Goal: Task Accomplishment & Management: Complete application form

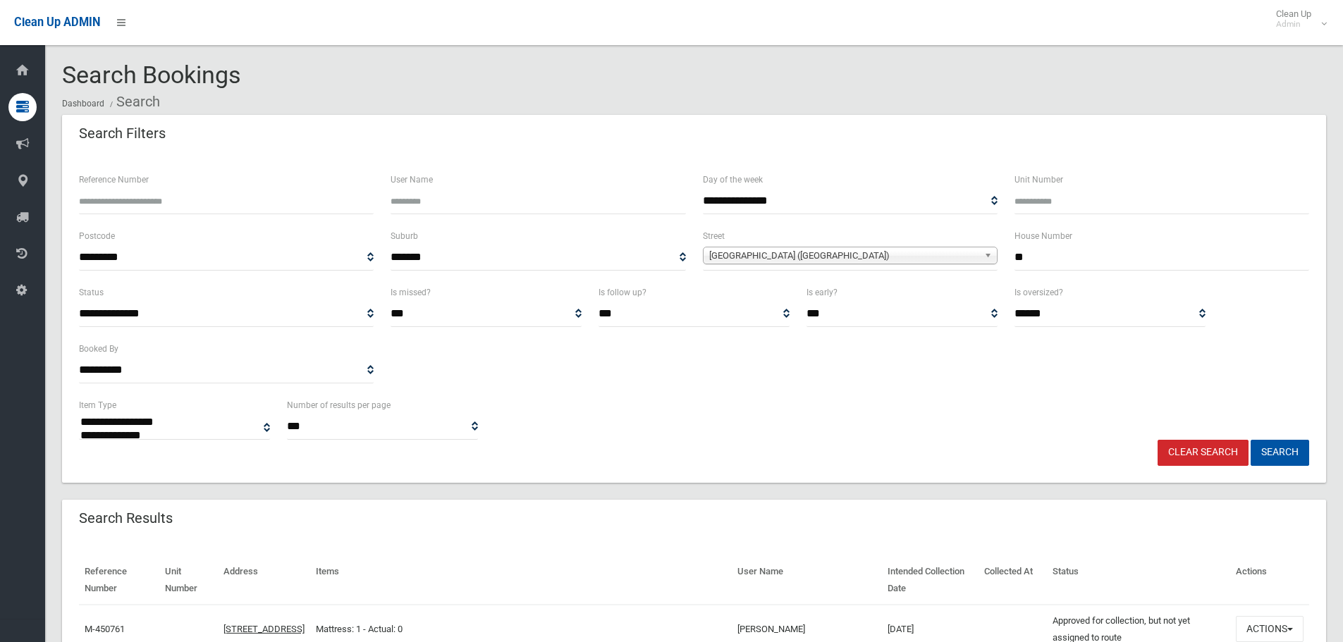
select select
drag, startPoint x: 1063, startPoint y: 258, endPoint x: 894, endPoint y: 270, distance: 169.6
click at [903, 269] on div "**********" at bounding box center [694, 256] width 1247 height 56
type input "**"
click at [781, 256] on span "Crinan Street (HURLSTONE PARK 2193)" at bounding box center [843, 255] width 269 height 17
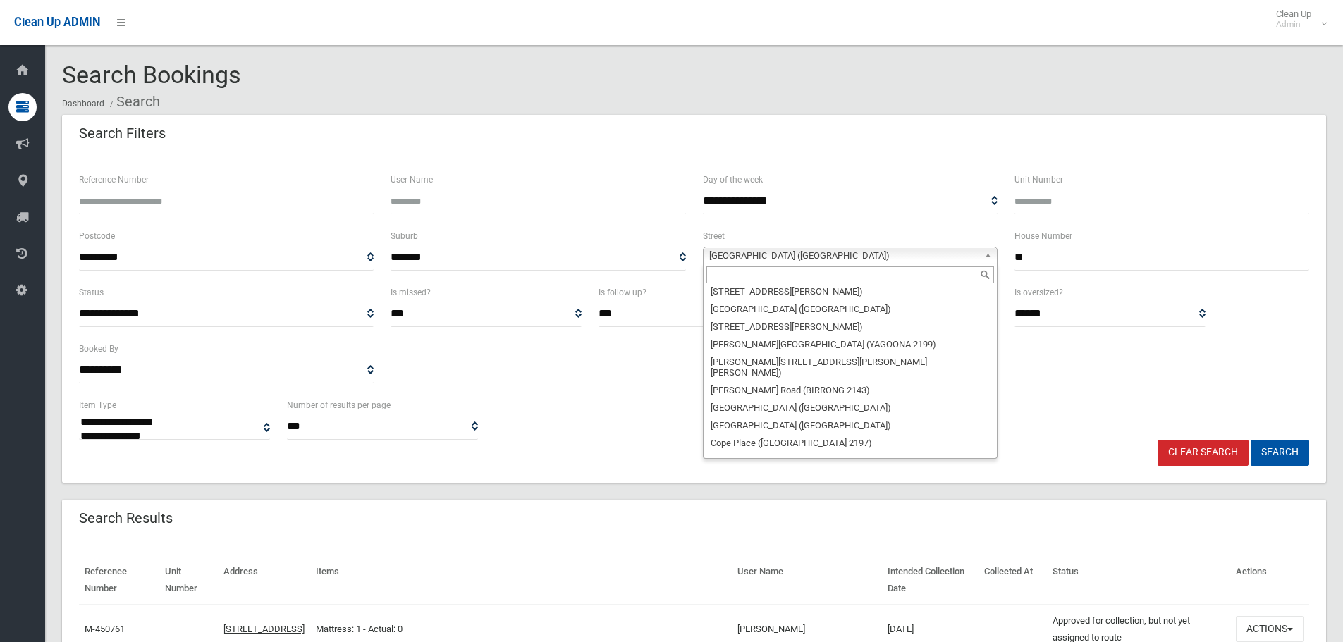
scroll to position [9554, 0]
click at [774, 273] on input "text" at bounding box center [850, 275] width 288 height 17
click at [773, 275] on input "text" at bounding box center [850, 275] width 288 height 17
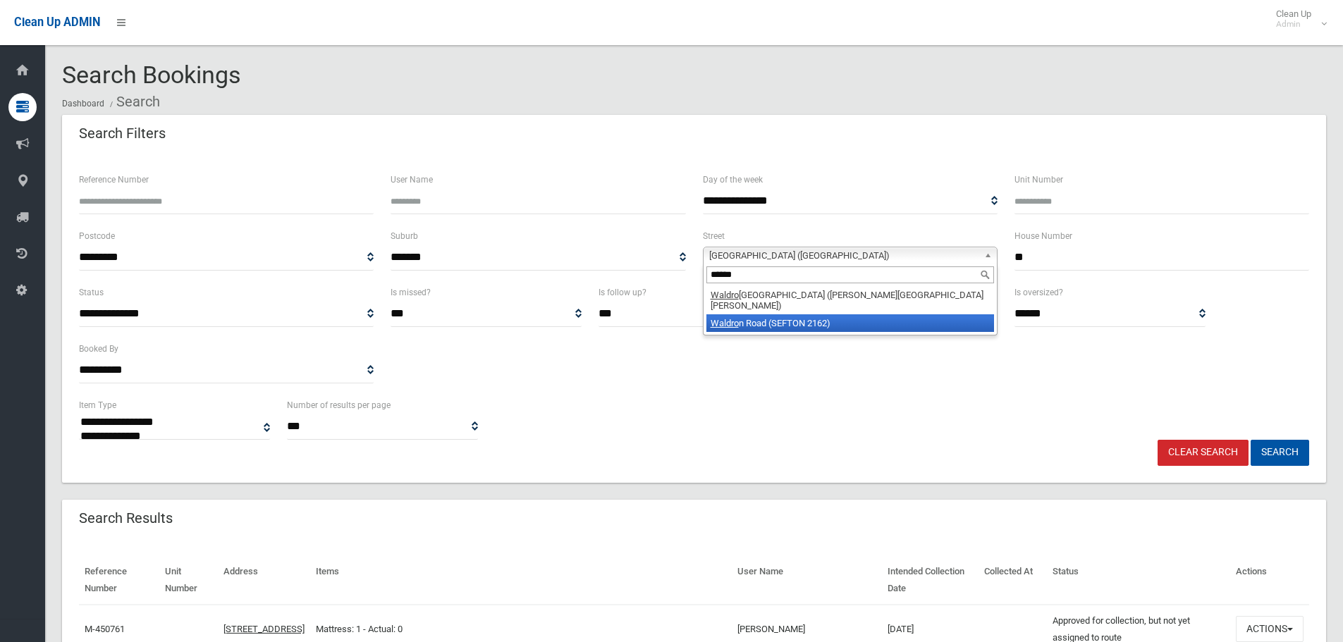
type input "******"
click at [772, 314] on li "Waldro n Road (SEFTON 2162)" at bounding box center [850, 323] width 288 height 18
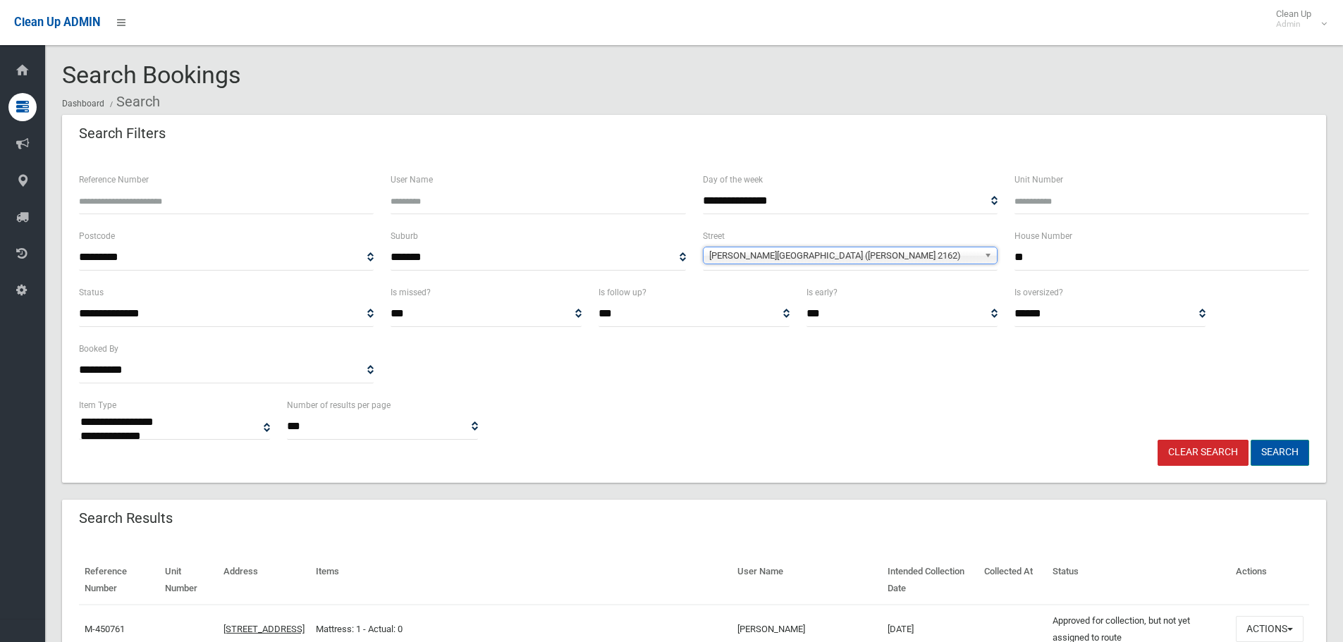
click at [1268, 459] on button "Search" at bounding box center [1280, 453] width 59 height 26
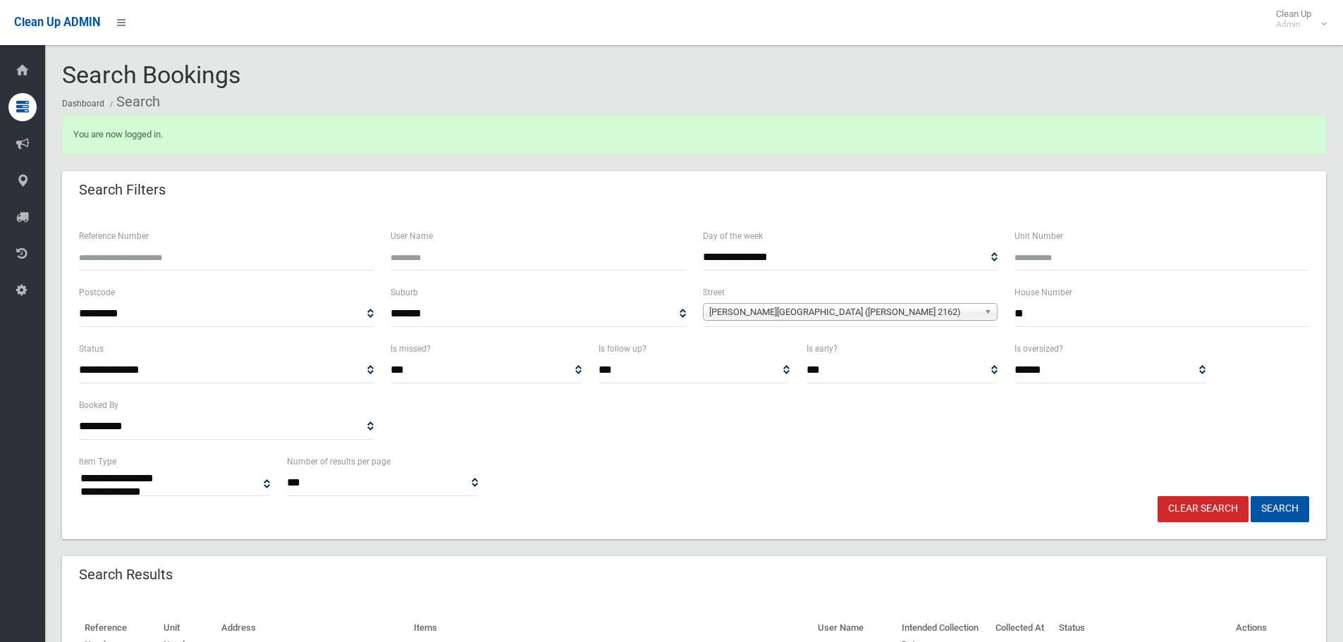
select select
click at [1280, 506] on button "Search" at bounding box center [1280, 509] width 59 height 26
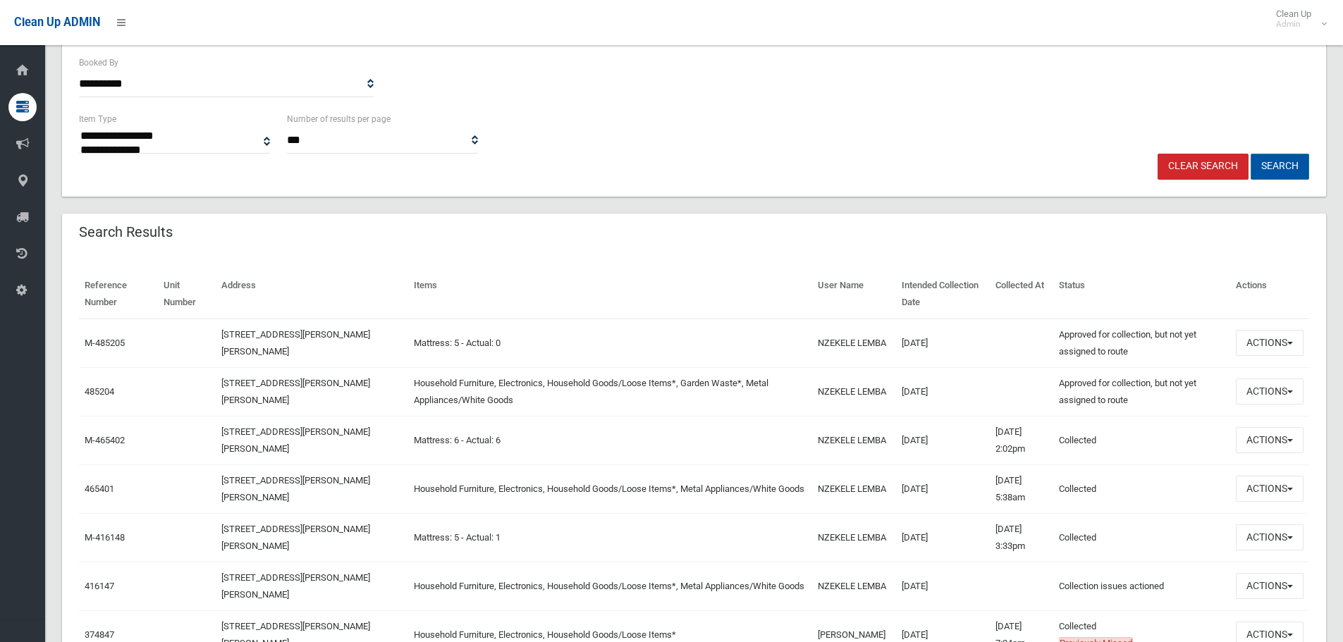
scroll to position [353, 0]
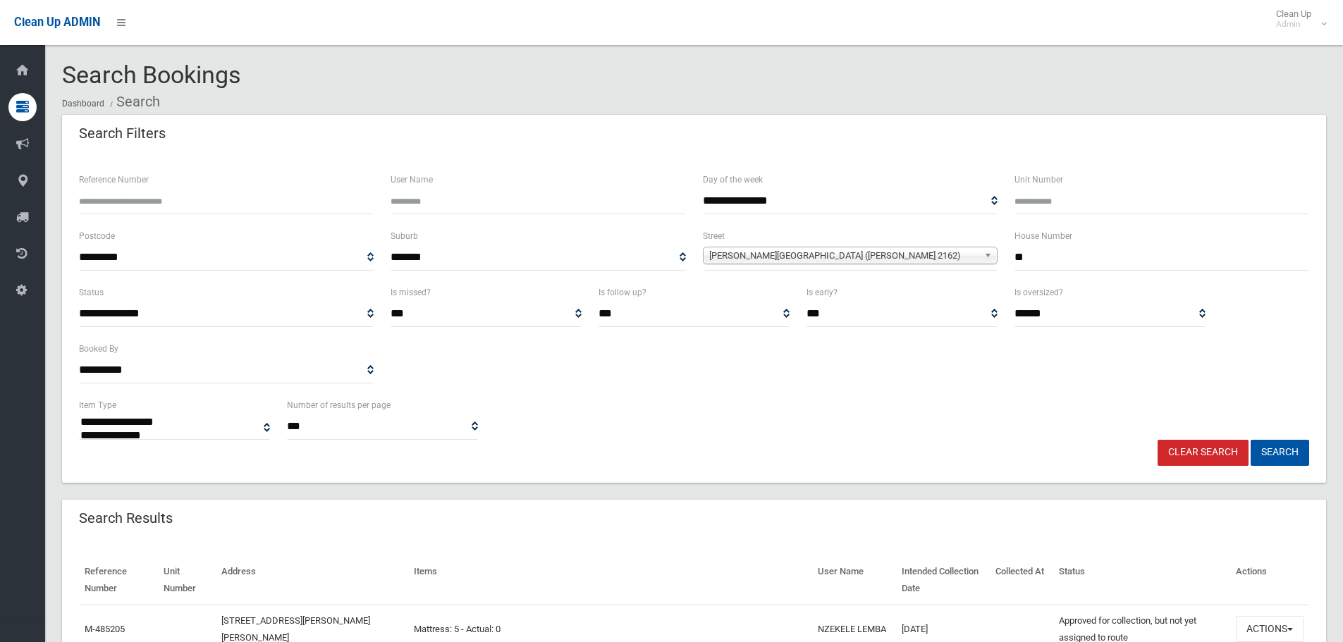
select select
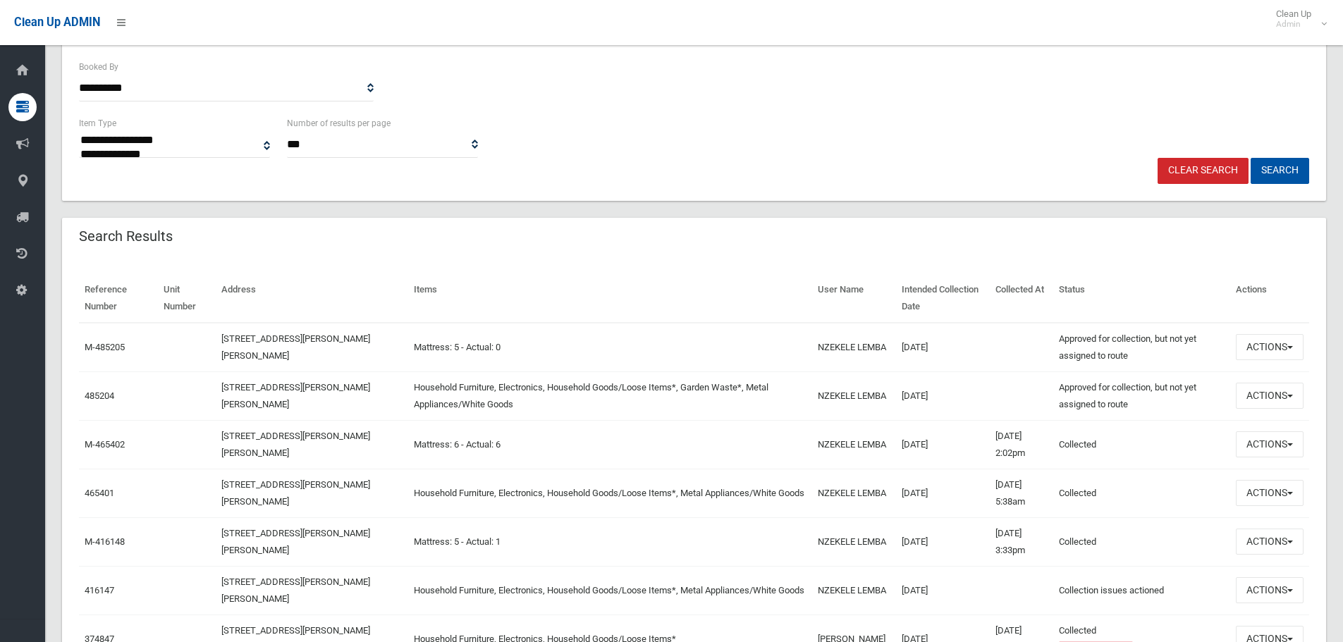
scroll to position [282, 0]
drag, startPoint x: 778, startPoint y: 334, endPoint x: 836, endPoint y: 354, distance: 61.3
click at [837, 354] on tr "M-485205 24 Waldron Road, SEFTON NSW 2162 Mattress: 5 - Actual: 0 NZEKELE LEMBA…" at bounding box center [694, 347] width 1230 height 49
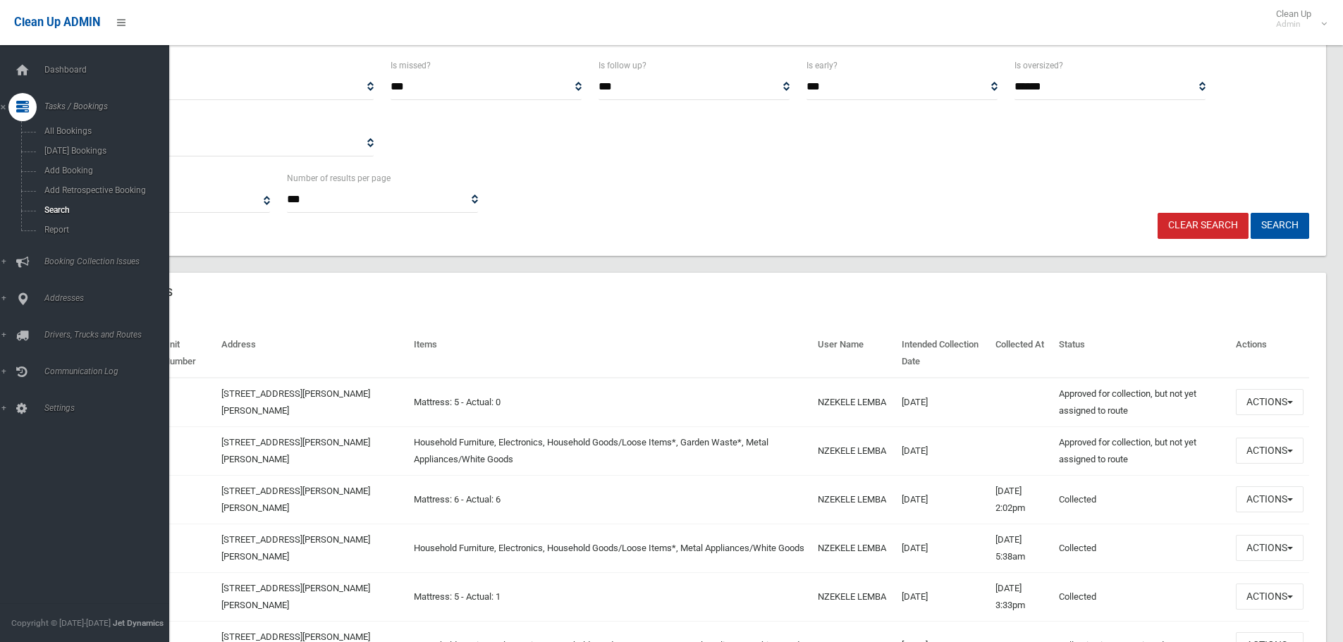
scroll to position [0, 0]
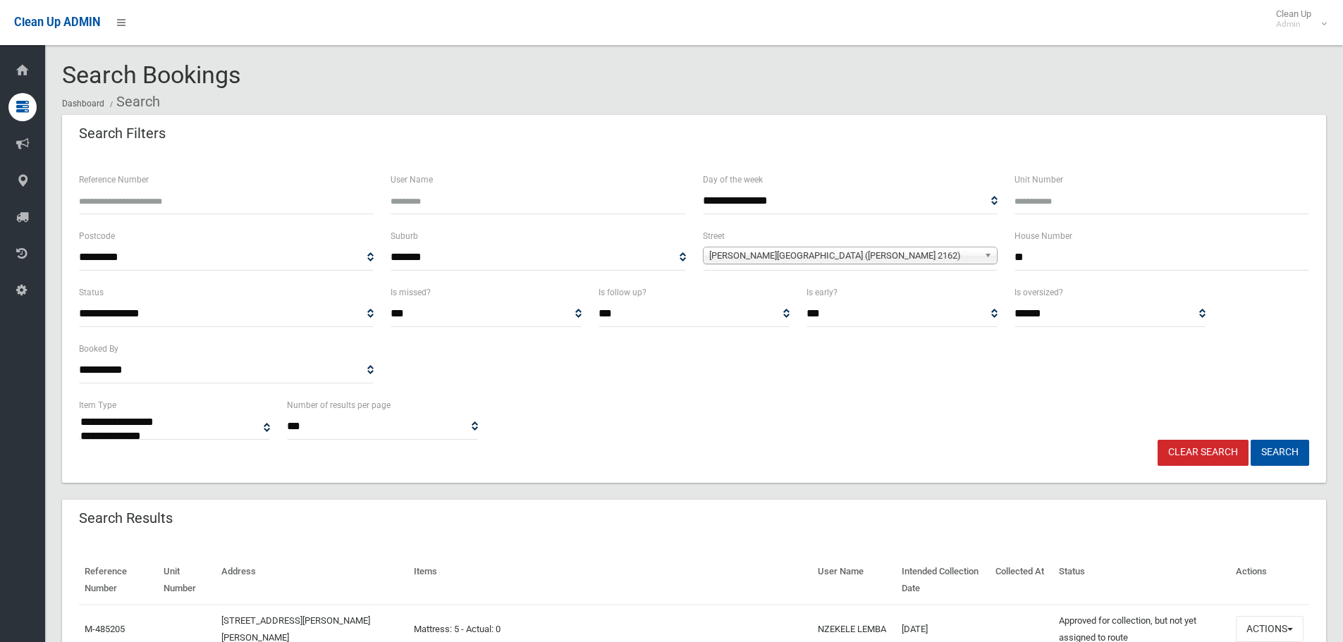
drag, startPoint x: 958, startPoint y: 263, endPoint x: 915, endPoint y: 271, distance: 43.0
click at [927, 263] on div "**********" at bounding box center [694, 256] width 1247 height 56
click at [1221, 456] on link "Clear Search" at bounding box center [1203, 453] width 91 height 26
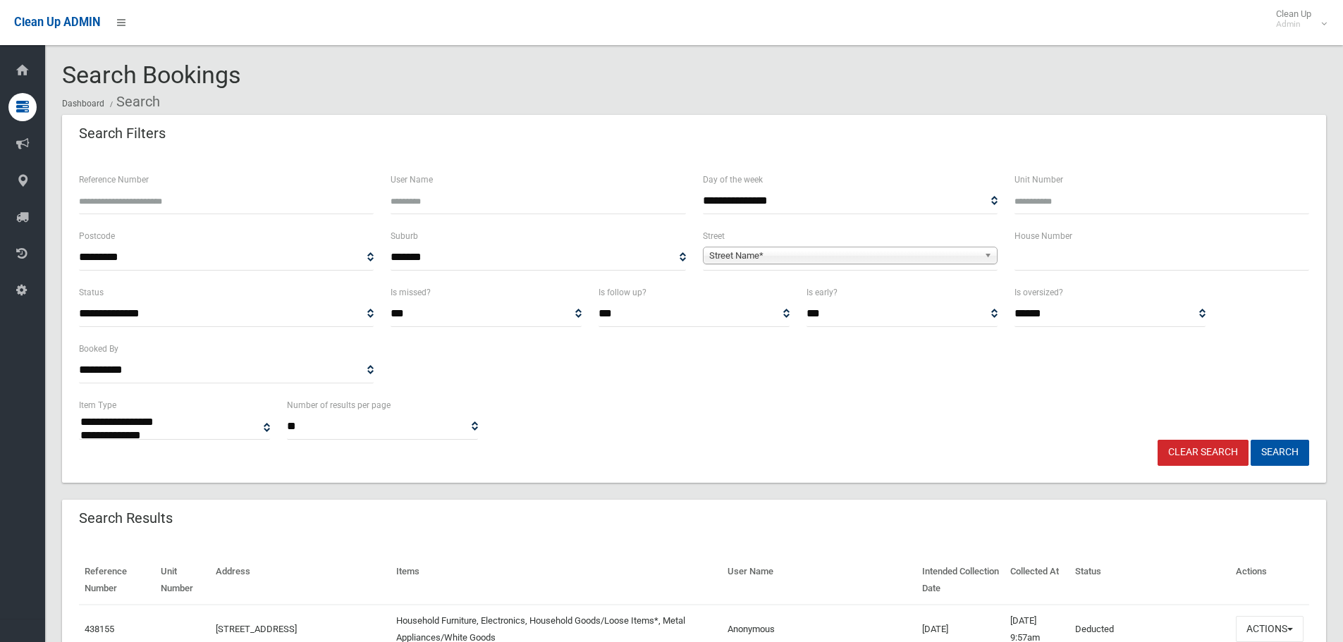
select select
type input "**"
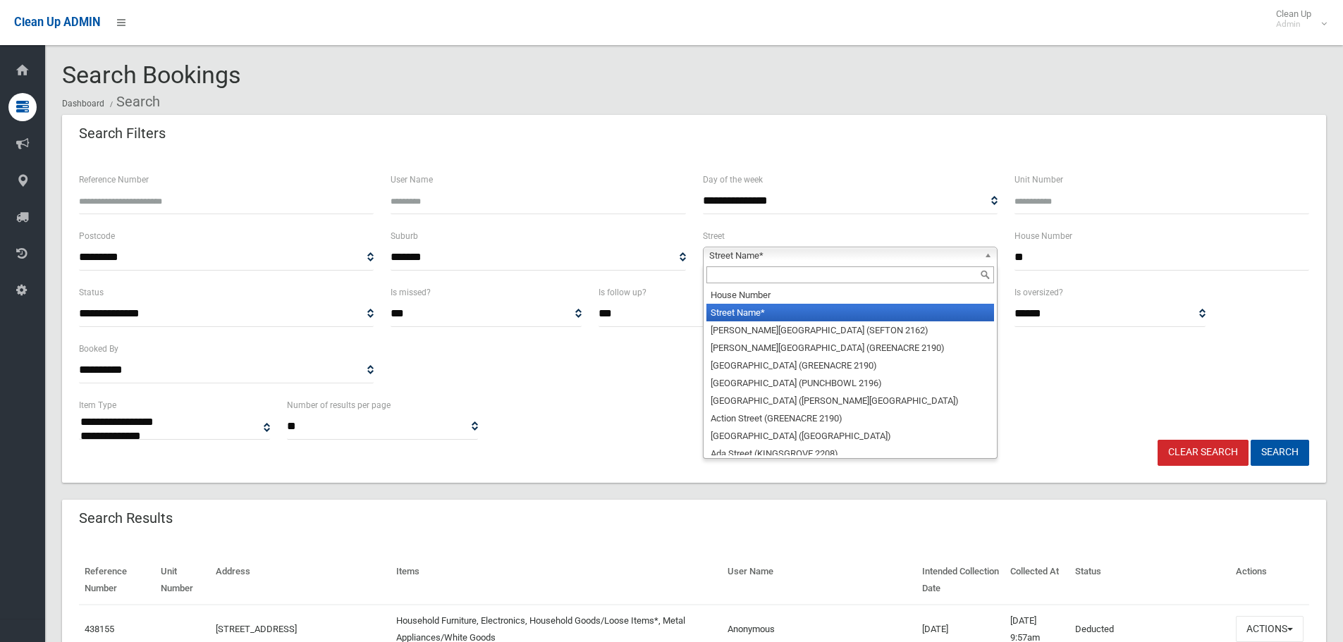
click at [907, 255] on span "Street Name*" at bounding box center [843, 255] width 269 height 17
click at [862, 273] on input "text" at bounding box center [850, 275] width 288 height 17
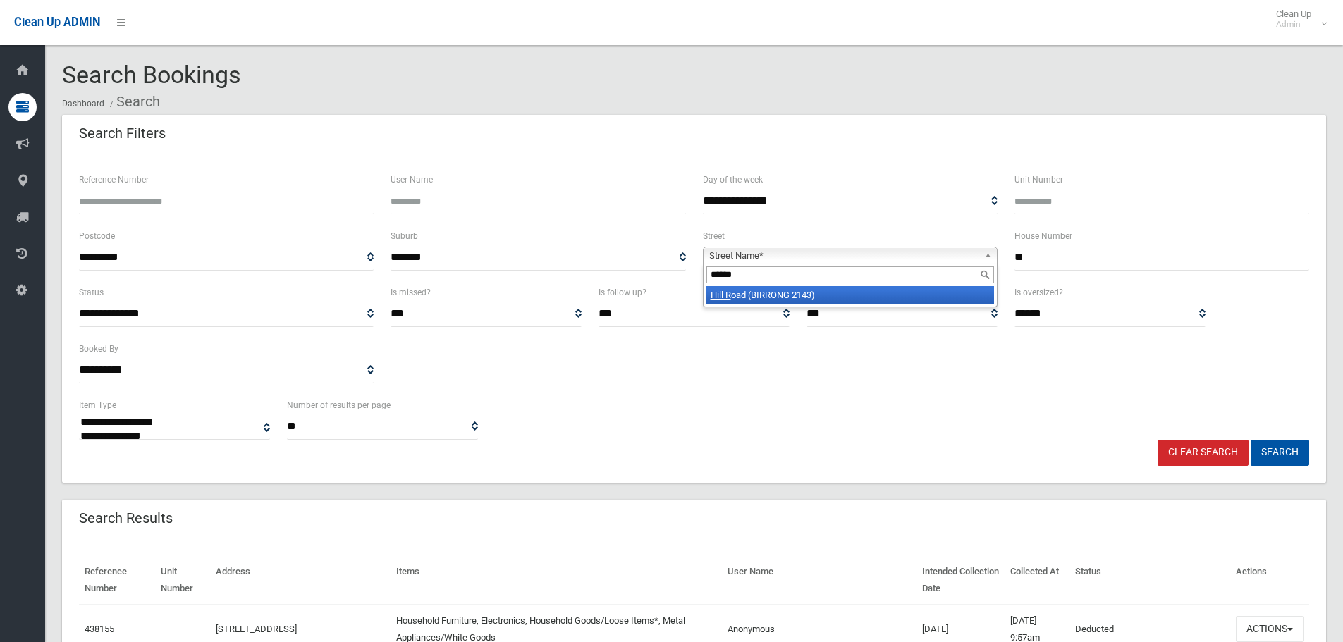
type input "******"
click at [814, 288] on li "Hill R oad (BIRRONG 2143)" at bounding box center [850, 295] width 288 height 18
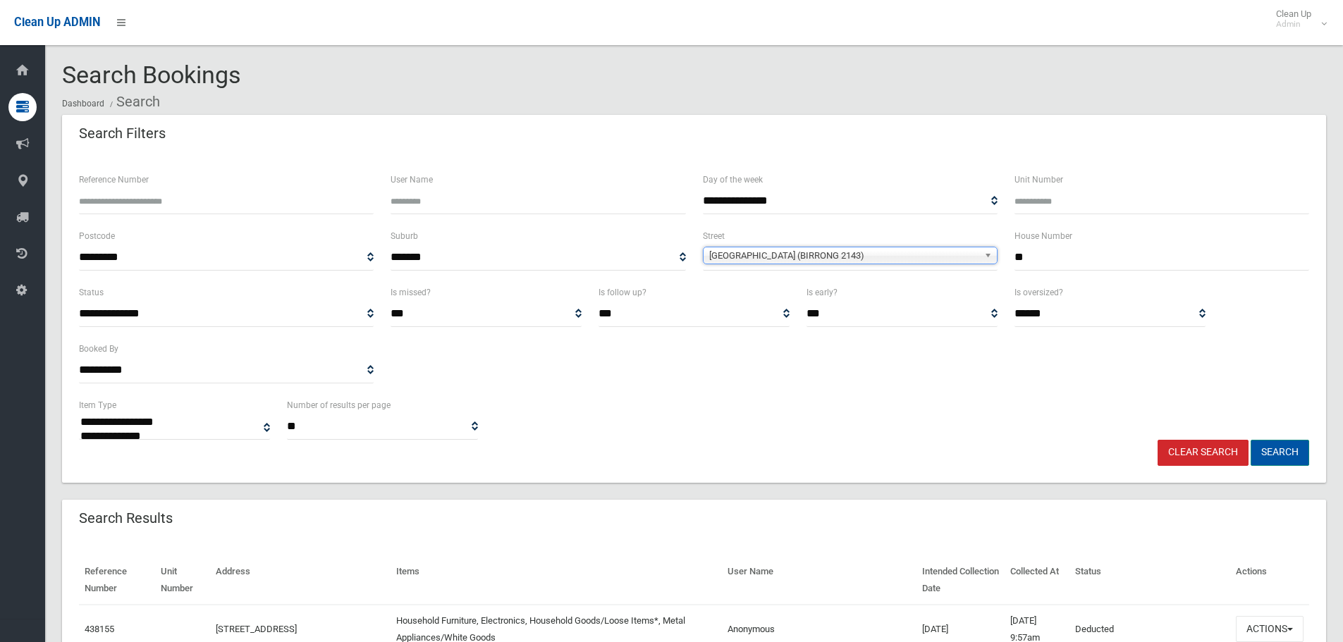
click at [1270, 449] on button "Search" at bounding box center [1280, 453] width 59 height 26
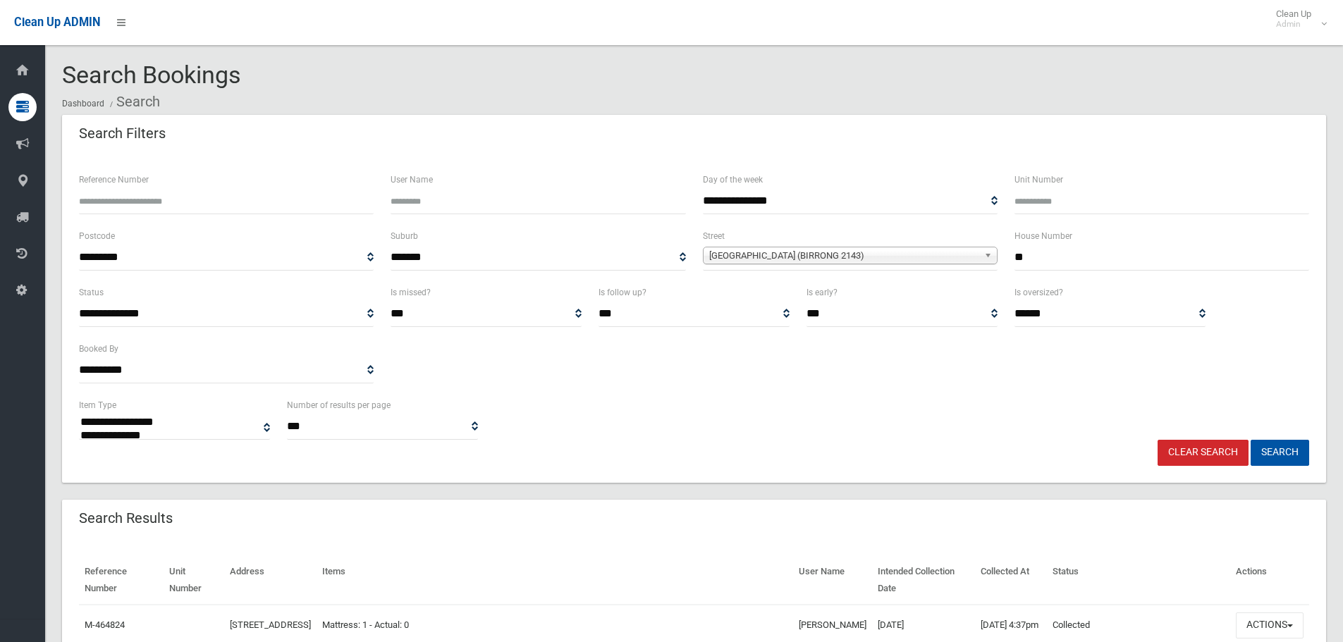
select select
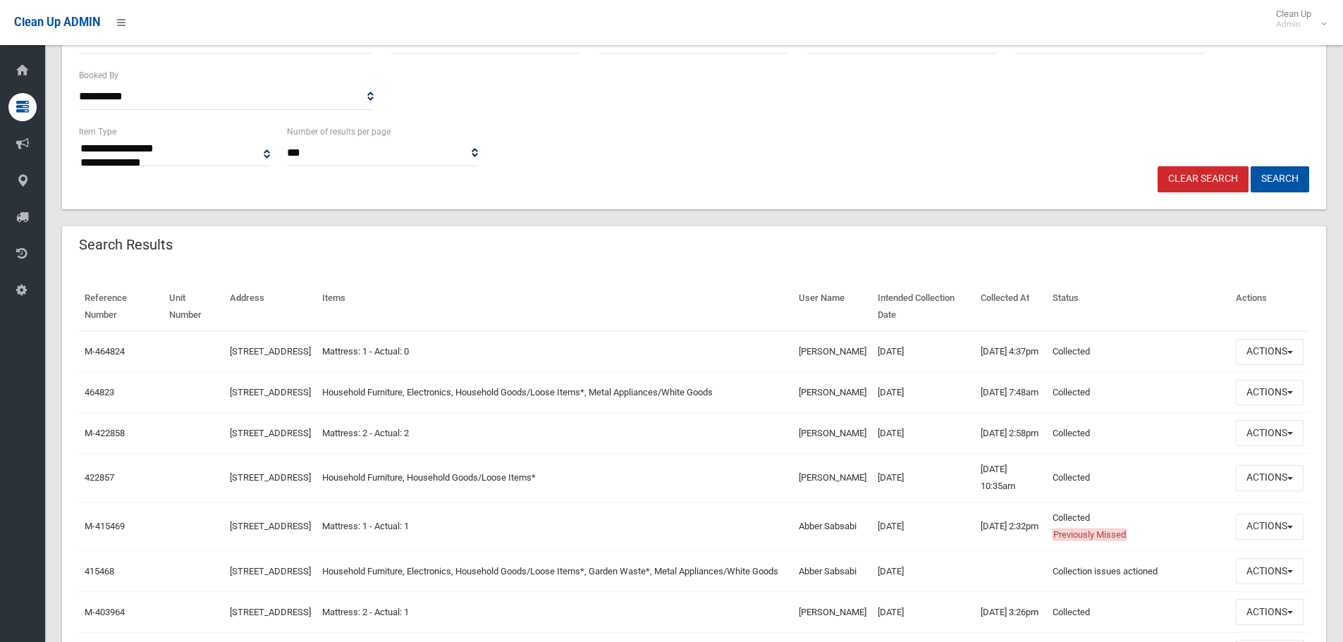
scroll to position [353, 0]
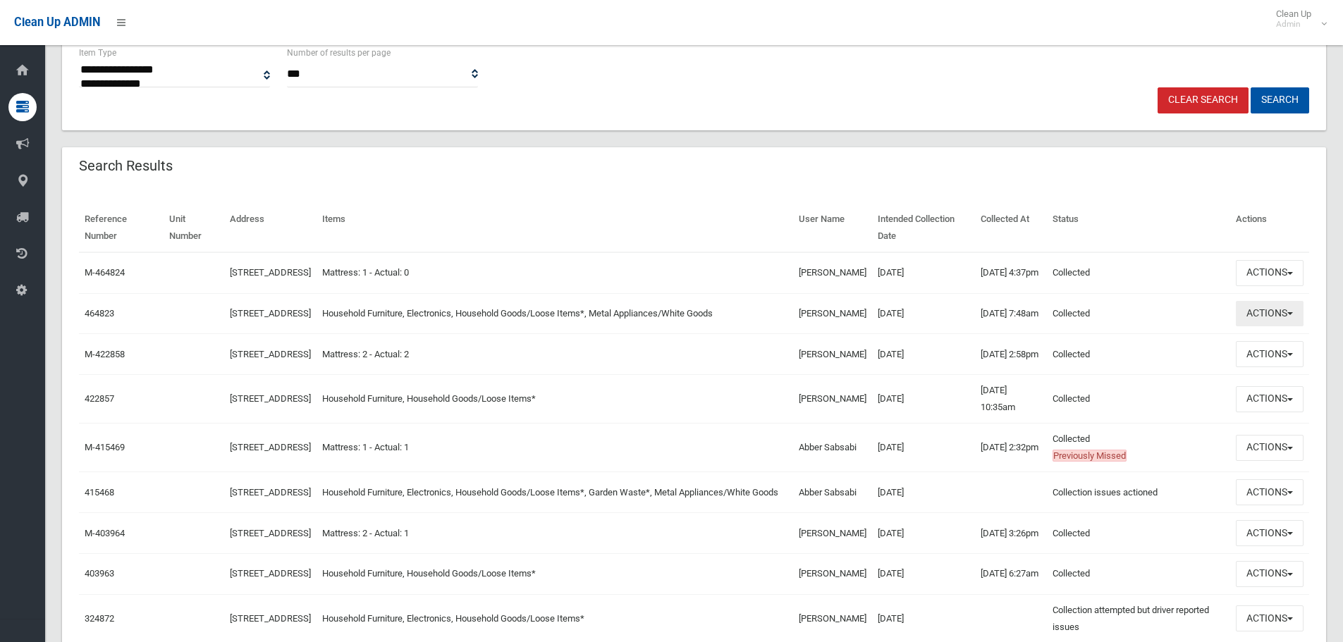
click at [1259, 326] on button "Actions" at bounding box center [1270, 314] width 68 height 26
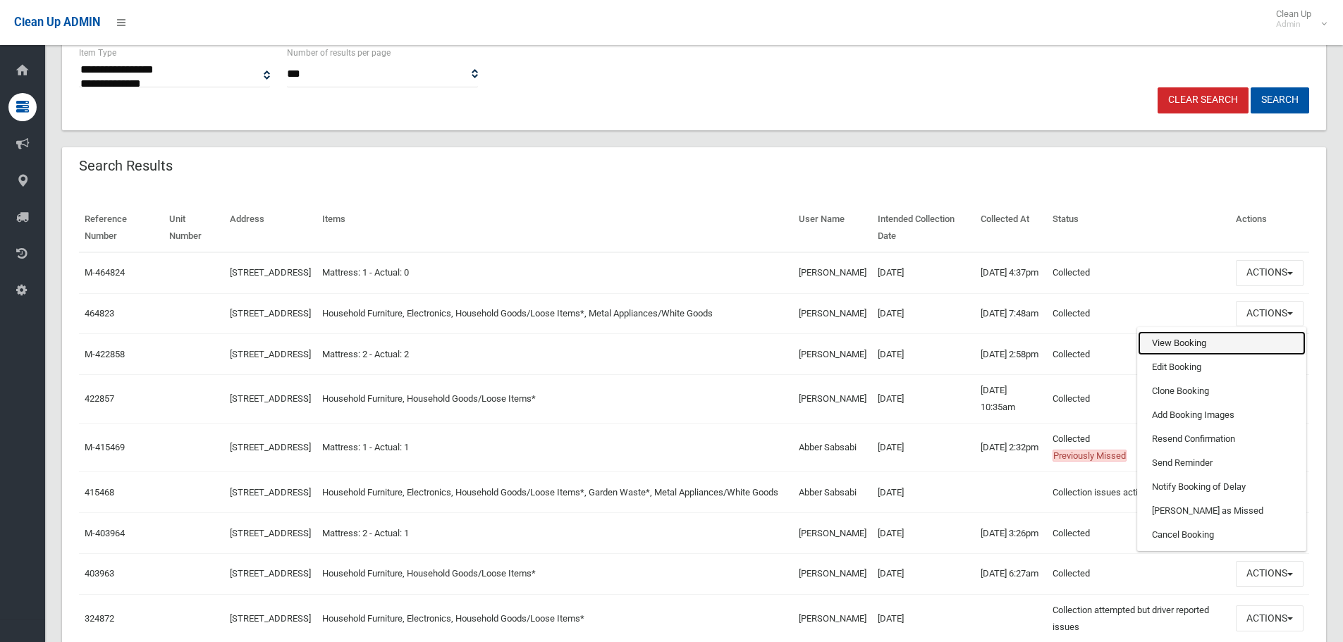
click at [1187, 355] on link "View Booking" at bounding box center [1222, 343] width 168 height 24
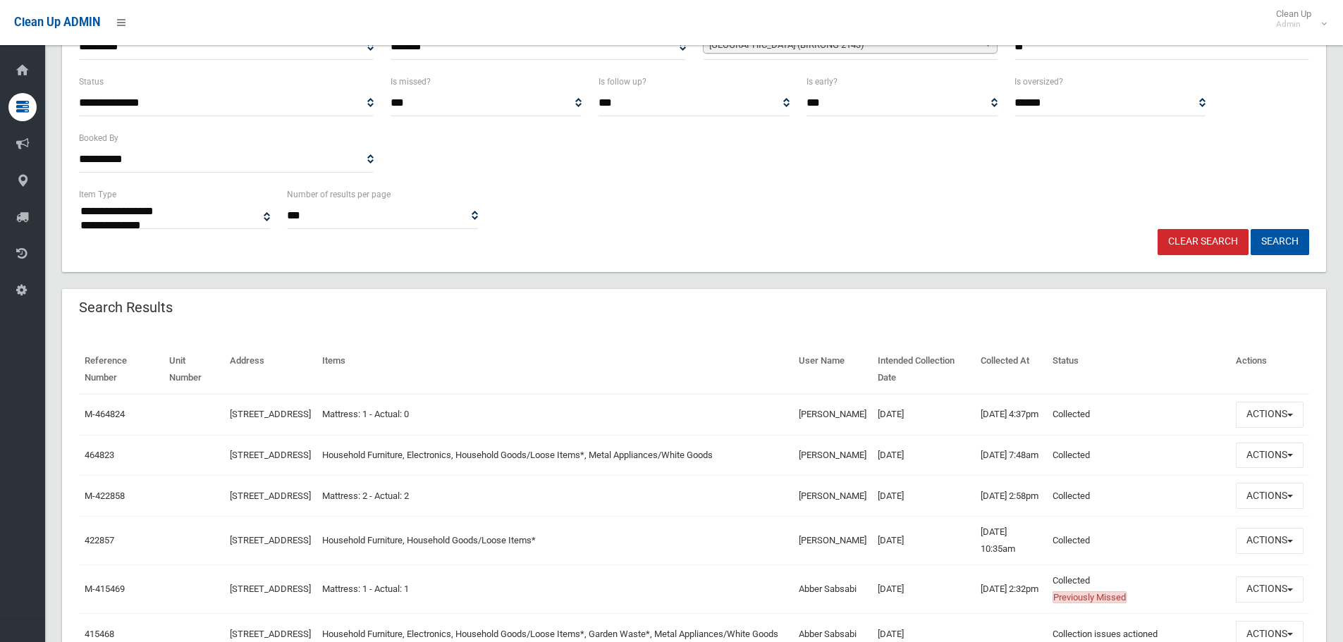
scroll to position [0, 0]
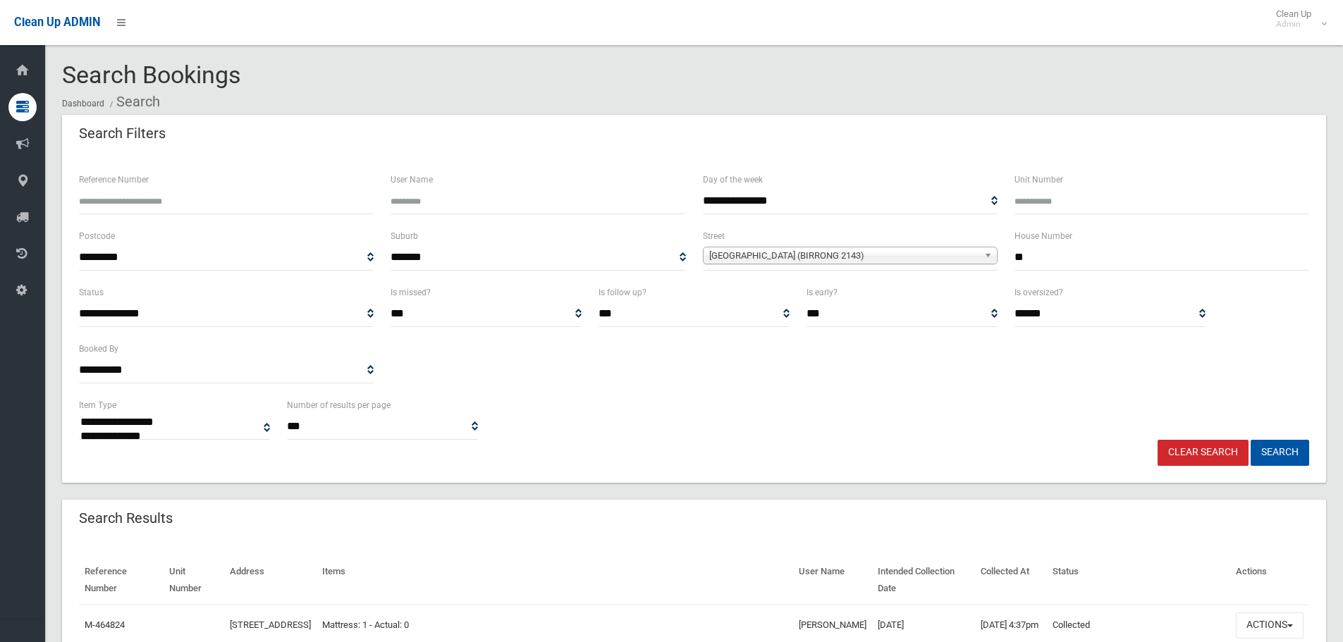
click at [1075, 259] on input "**" at bounding box center [1162, 258] width 295 height 26
click at [1264, 450] on button "Search" at bounding box center [1280, 453] width 59 height 26
drag, startPoint x: 967, startPoint y: 269, endPoint x: 813, endPoint y: 279, distance: 154.7
click at [813, 279] on div "**********" at bounding box center [694, 256] width 1247 height 56
drag, startPoint x: 1065, startPoint y: 262, endPoint x: 836, endPoint y: 264, distance: 229.2
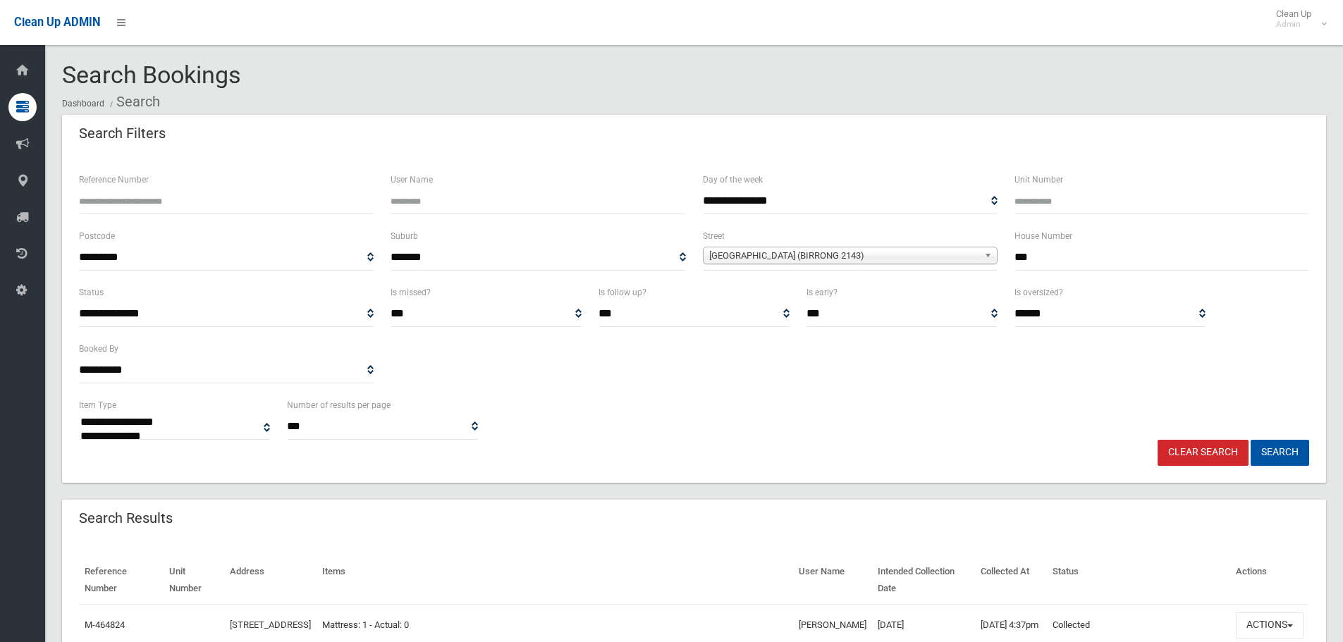
click at [836, 264] on div "**********" at bounding box center [694, 256] width 1247 height 56
type input "**"
click at [786, 250] on span "Hill Road (BIRRONG 2143)" at bounding box center [843, 255] width 269 height 17
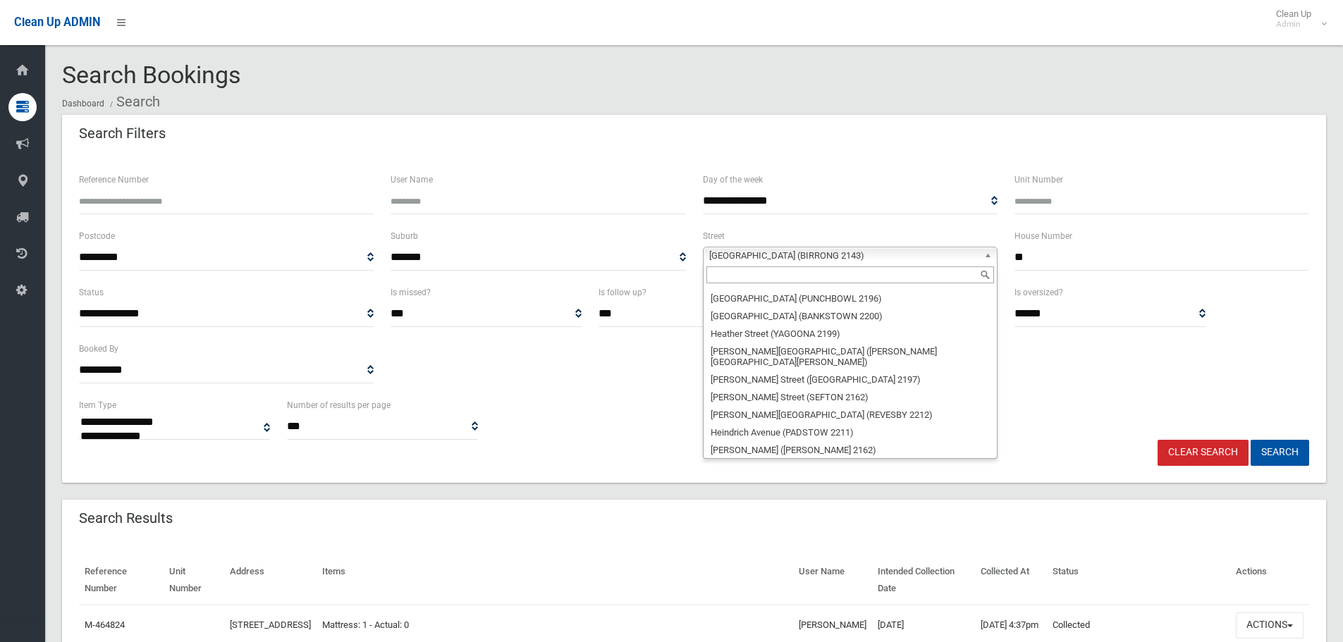
click at [784, 278] on input "text" at bounding box center [850, 275] width 288 height 17
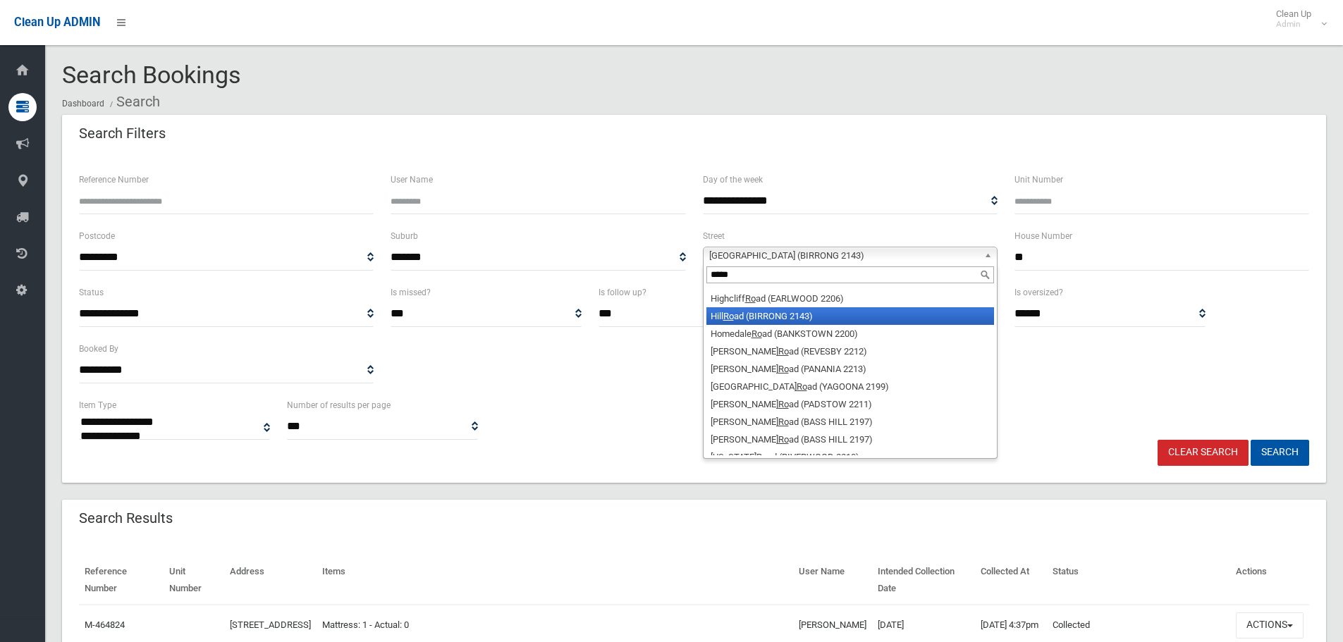
scroll to position [0, 0]
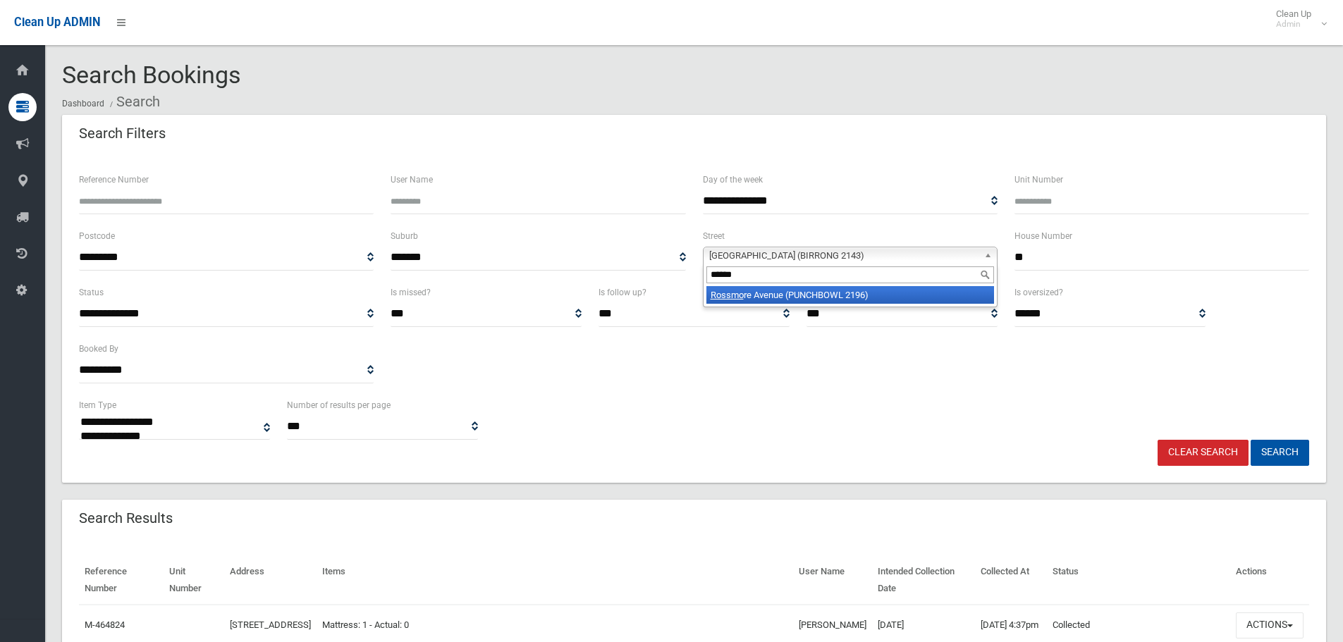
type input "******"
click at [788, 301] on li "Rossmo re Avenue (PUNCHBOWL 2196)" at bounding box center [850, 295] width 288 height 18
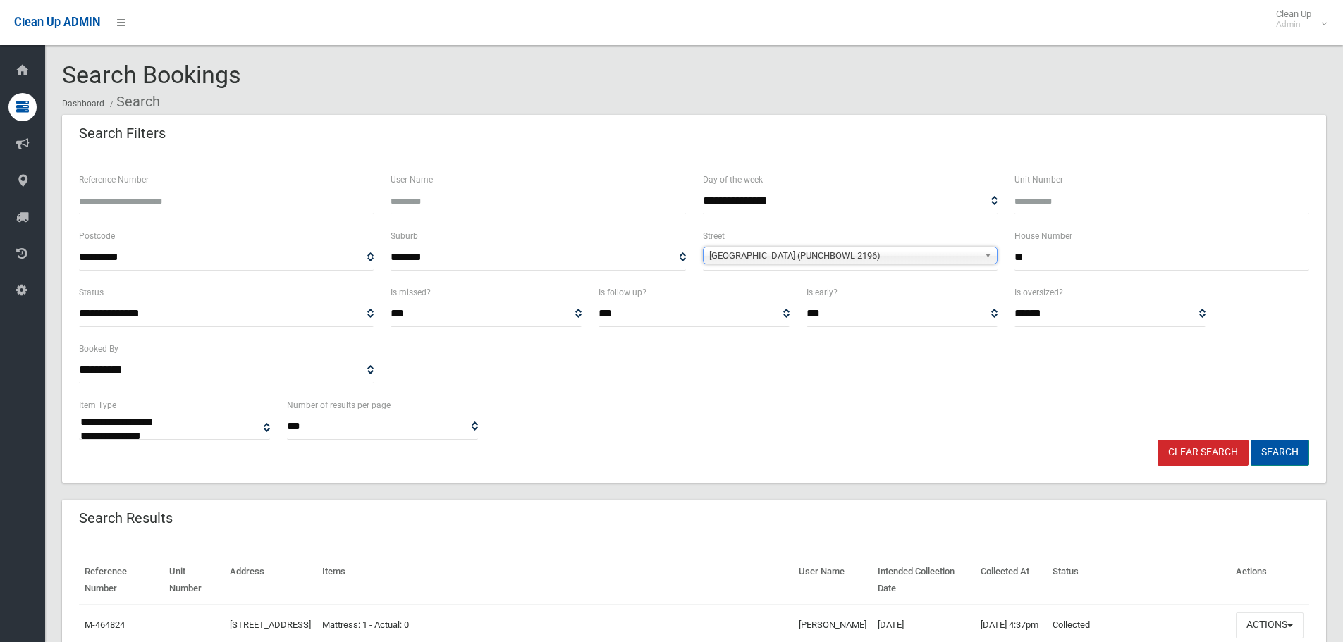
click at [1280, 450] on button "Search" at bounding box center [1280, 453] width 59 height 26
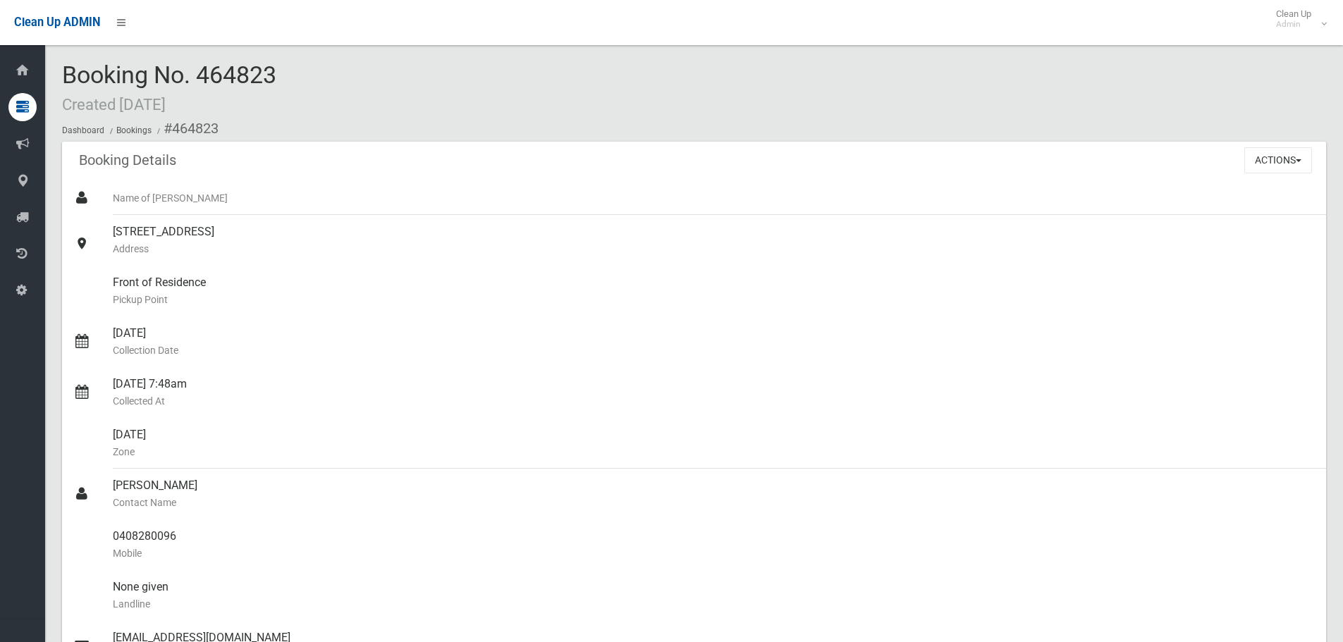
scroll to position [282, 0]
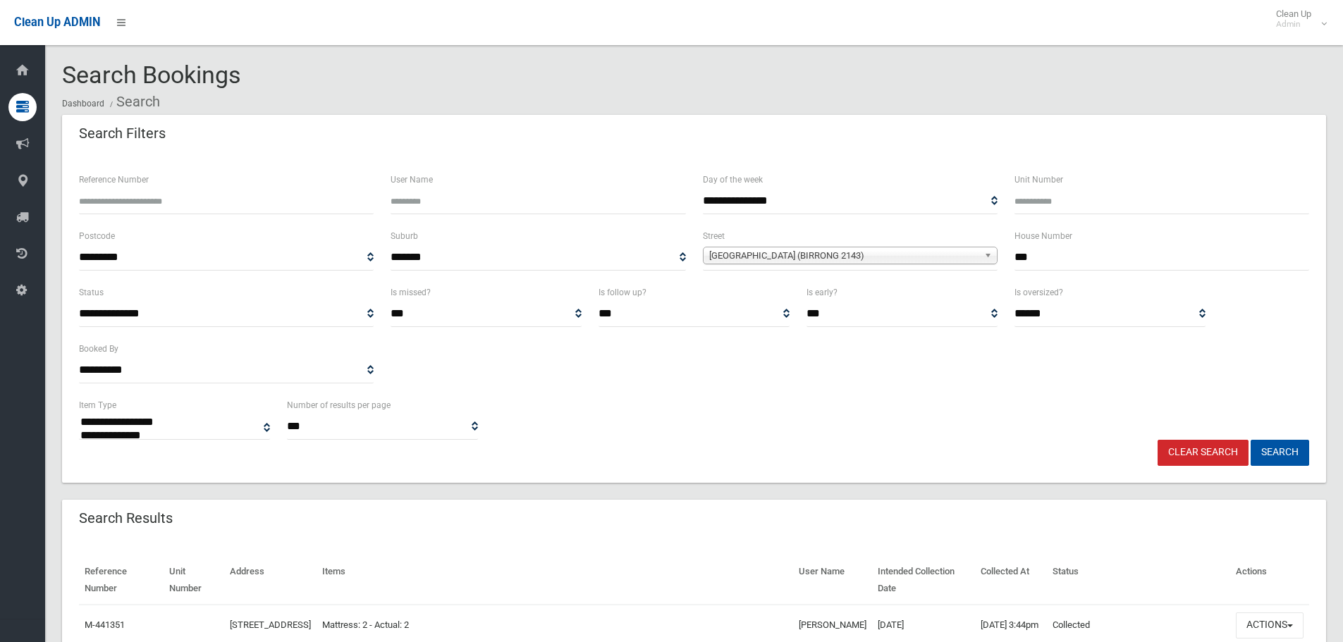
select select
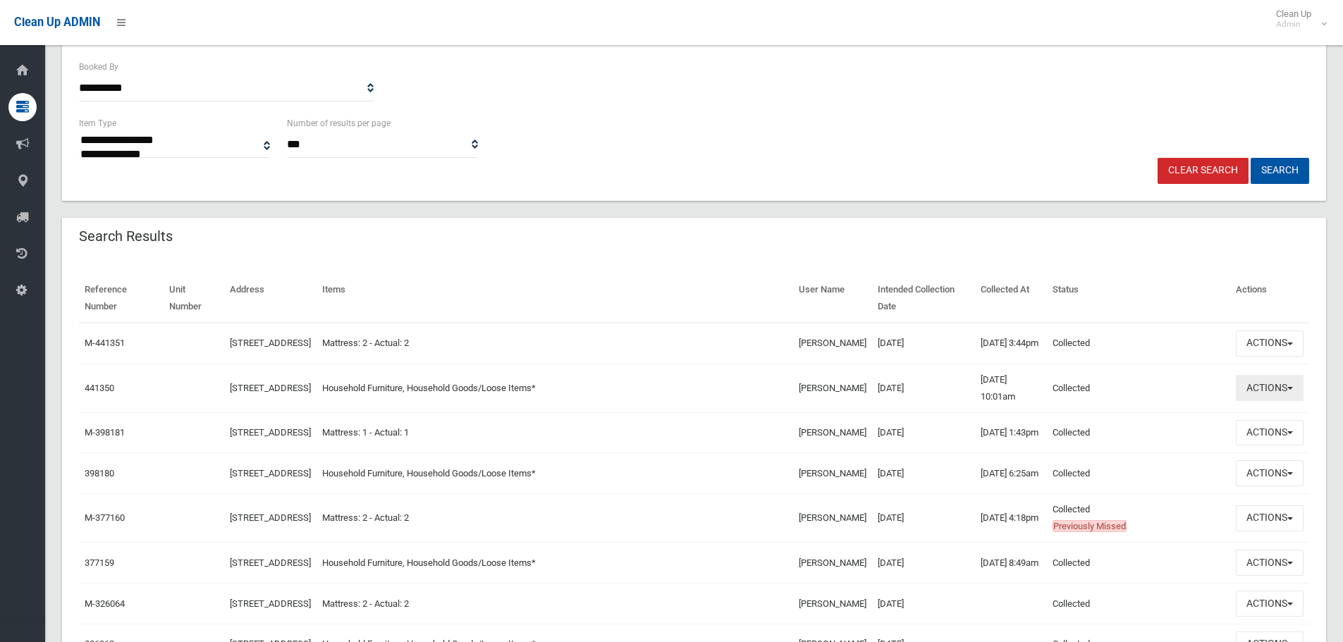
click at [1276, 398] on button "Actions" at bounding box center [1270, 388] width 68 height 26
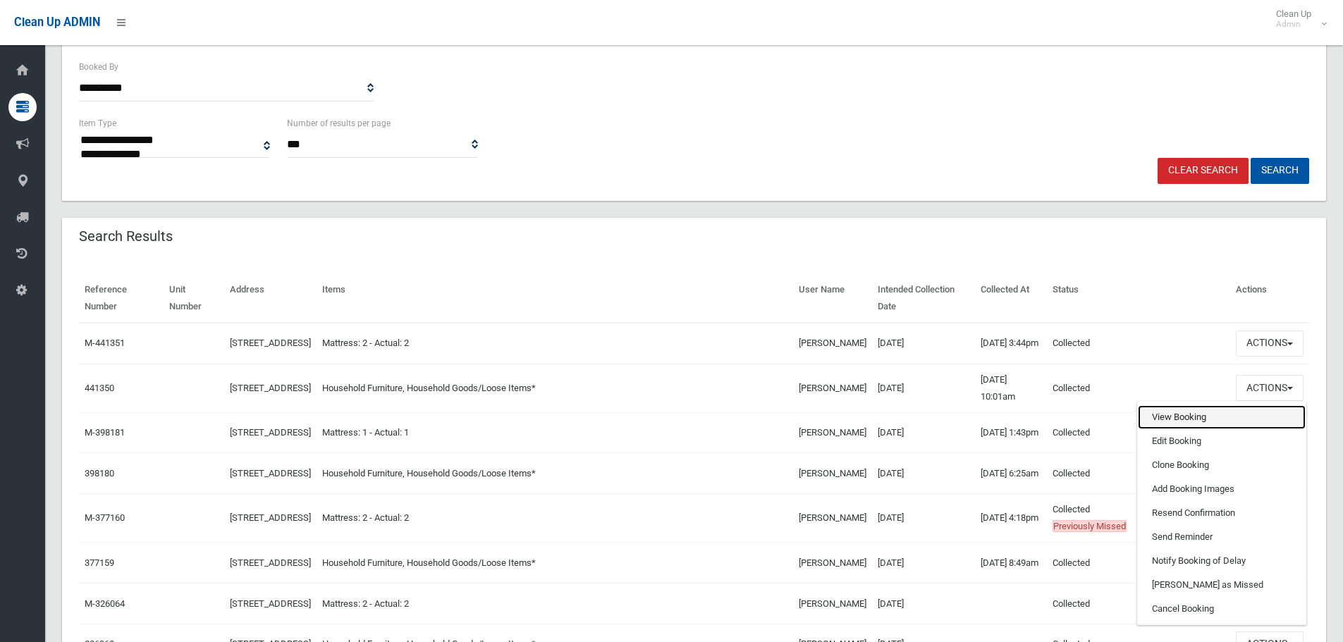
click at [1188, 420] on link "View Booking" at bounding box center [1222, 417] width 168 height 24
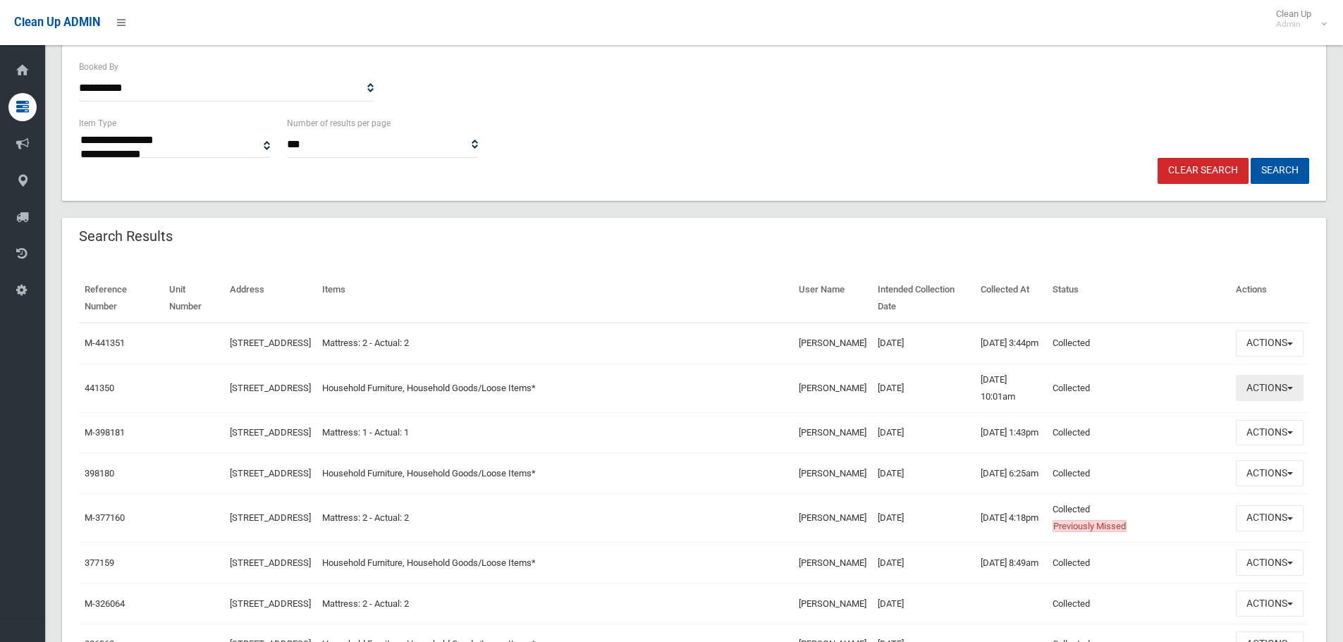
click at [1268, 400] on button "Actions" at bounding box center [1270, 388] width 68 height 26
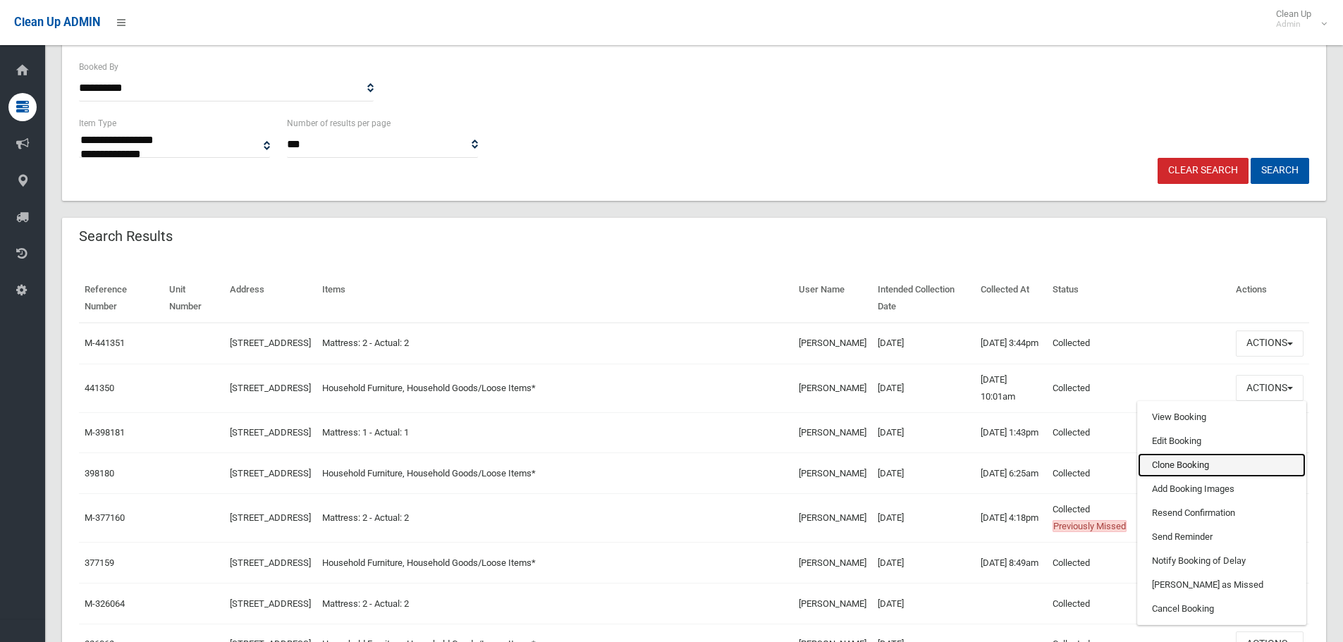
click at [1194, 467] on link "Clone Booking" at bounding box center [1222, 465] width 168 height 24
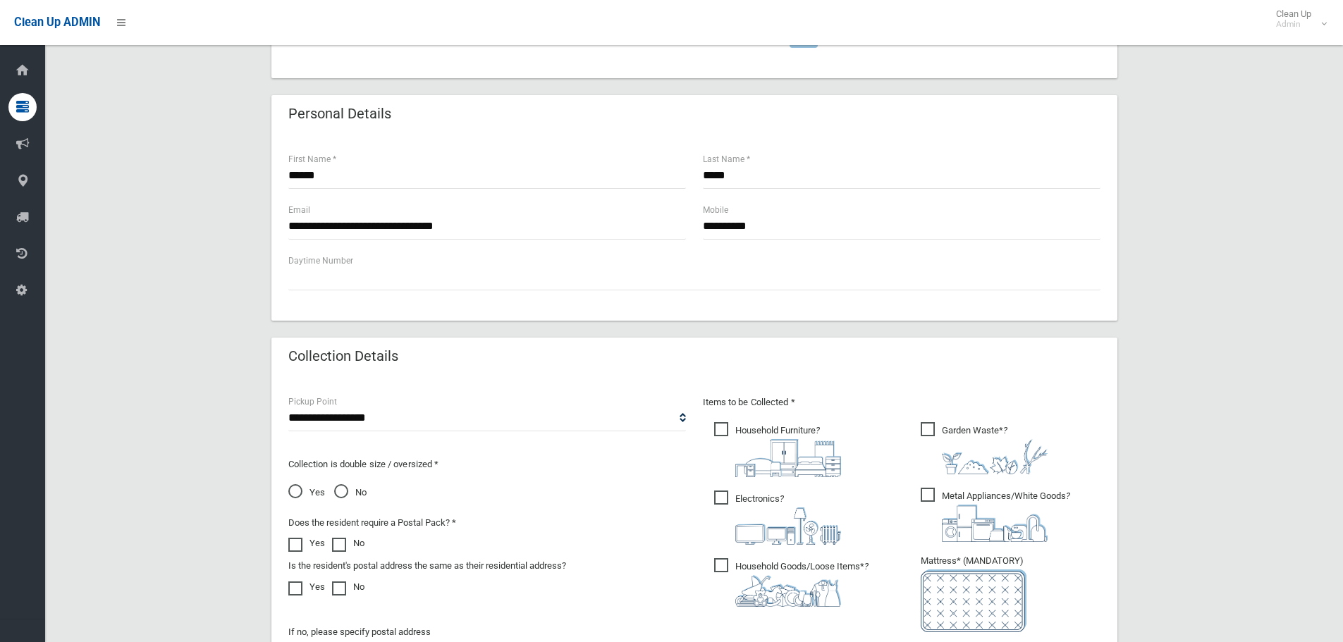
scroll to position [635, 0]
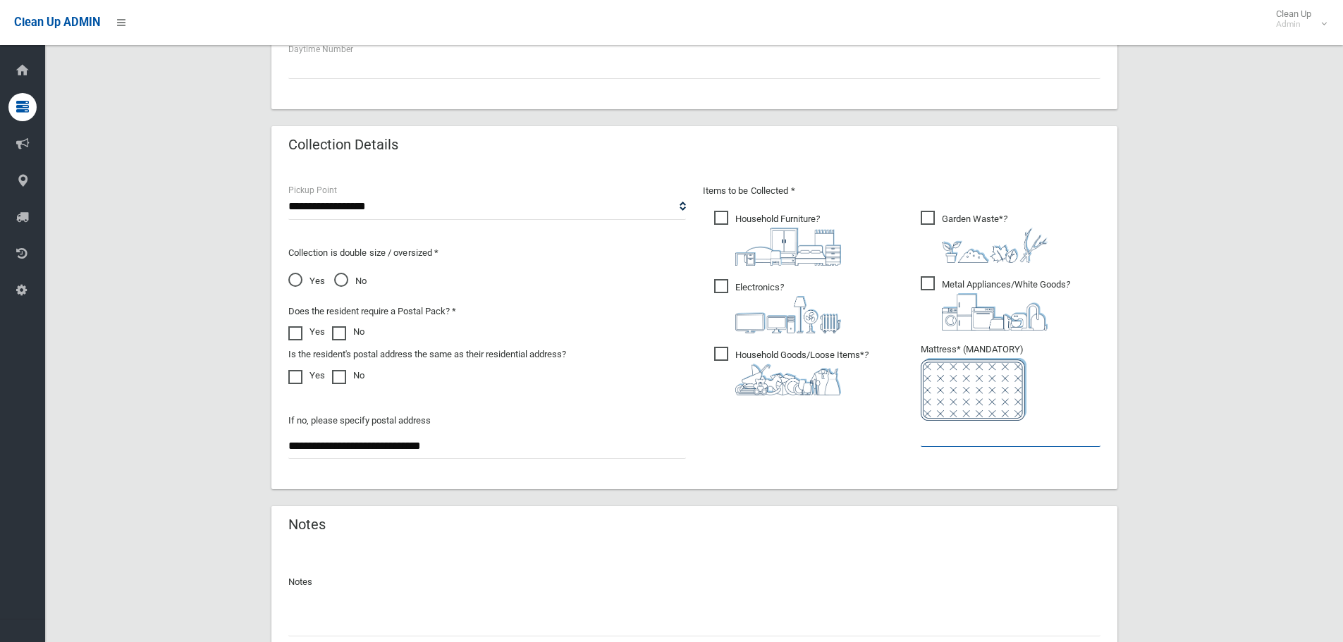
click at [947, 437] on input "text" at bounding box center [1011, 434] width 180 height 26
click at [724, 225] on span "Household Furniture ?" at bounding box center [777, 238] width 127 height 55
click at [727, 355] on span "Household Goods/Loose Items* ?" at bounding box center [791, 371] width 154 height 49
click at [336, 271] on label "No" at bounding box center [350, 280] width 32 height 20
click at [1010, 439] on input "text" at bounding box center [1011, 434] width 180 height 26
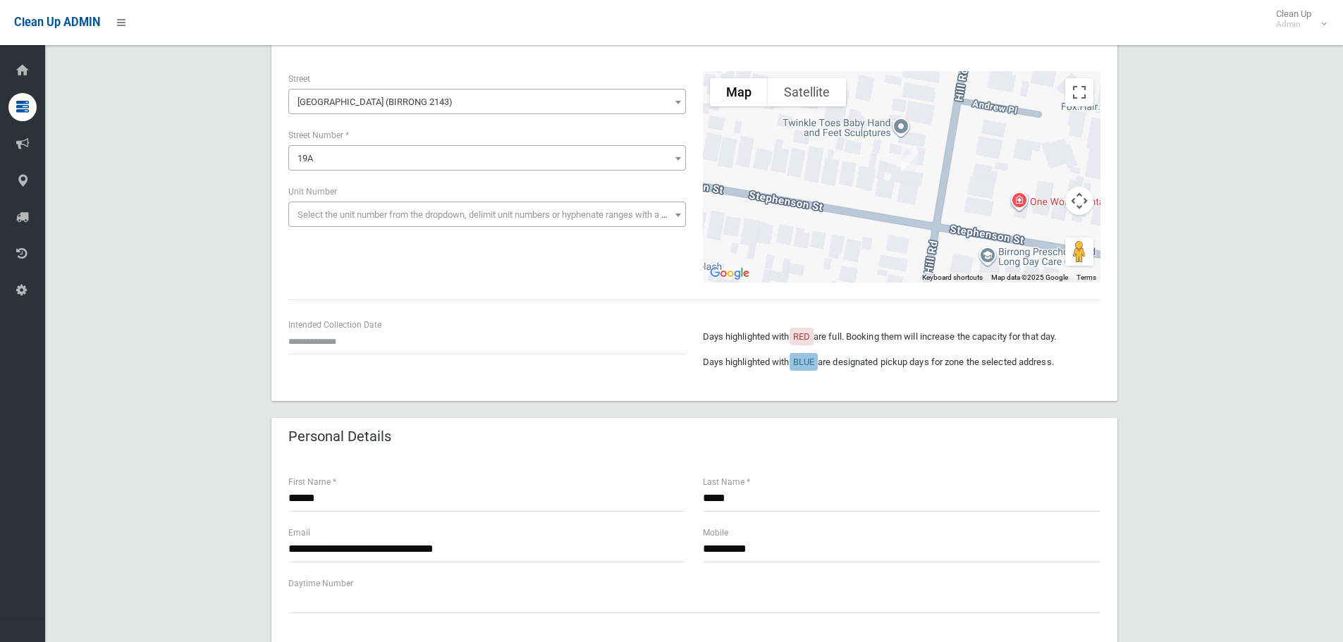
scroll to position [141, 0]
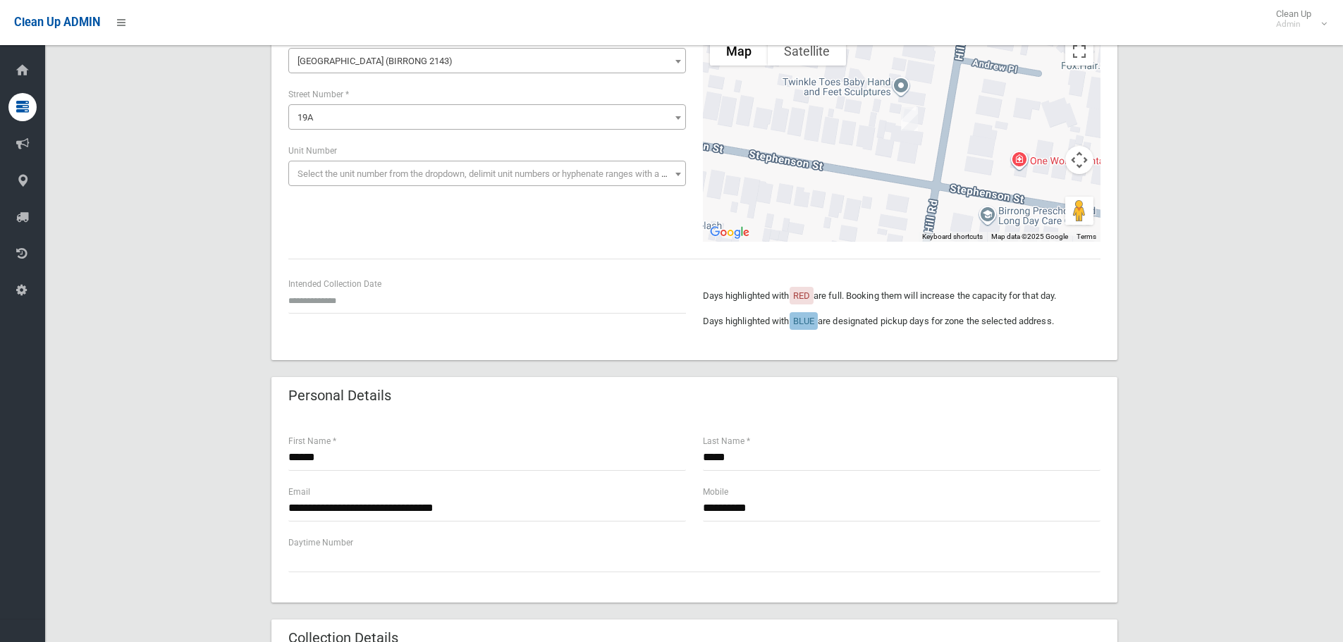
type input "*"
click at [364, 298] on input "text" at bounding box center [487, 301] width 398 height 26
click at [404, 99] on th "»" at bounding box center [407, 100] width 18 height 24
click at [330, 193] on td "14" at bounding box center [335, 196] width 18 height 24
type input "**********"
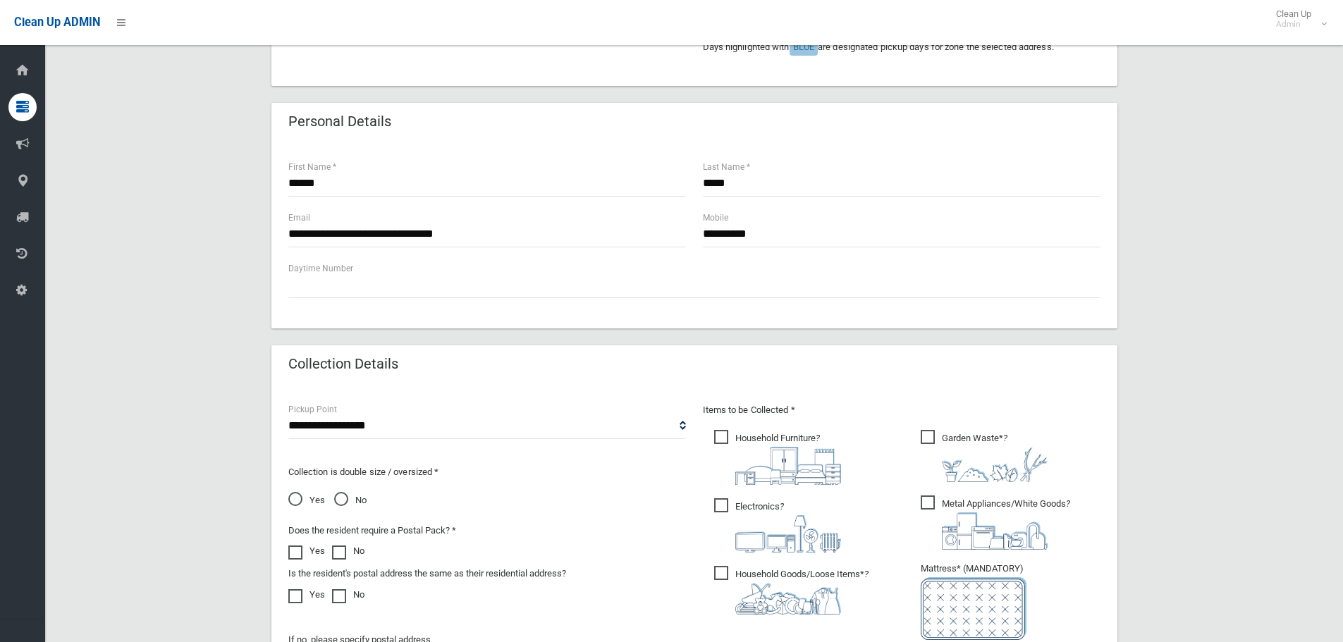
scroll to position [423, 0]
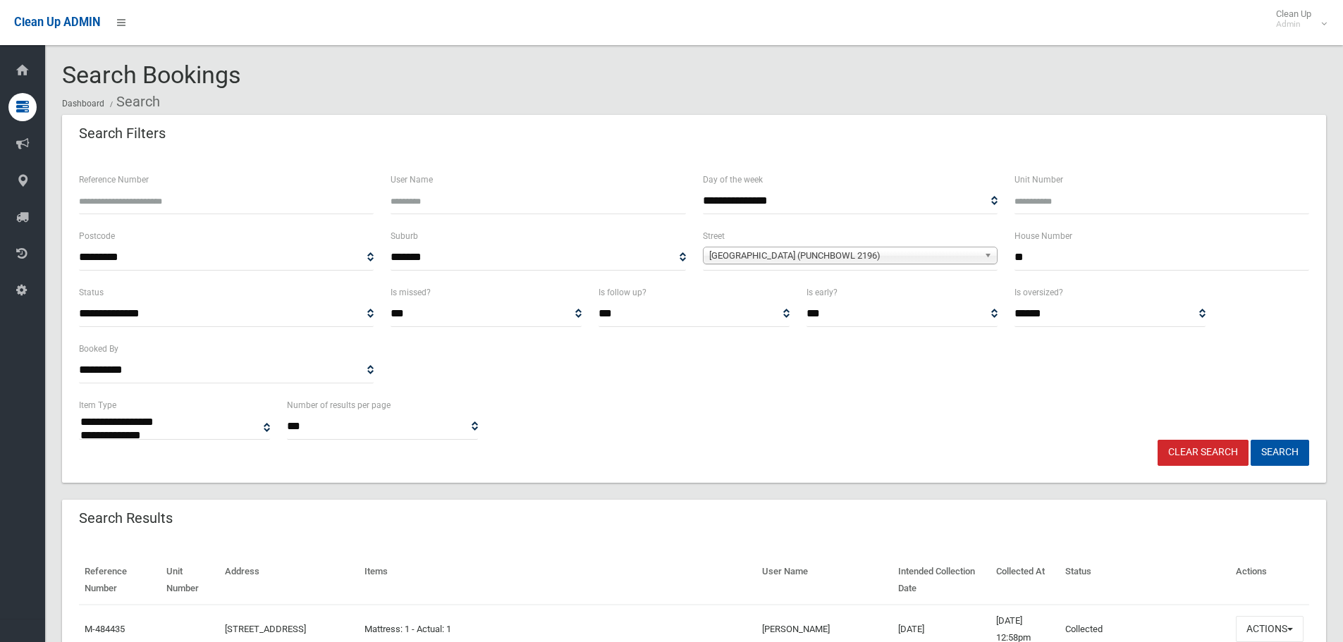
select select
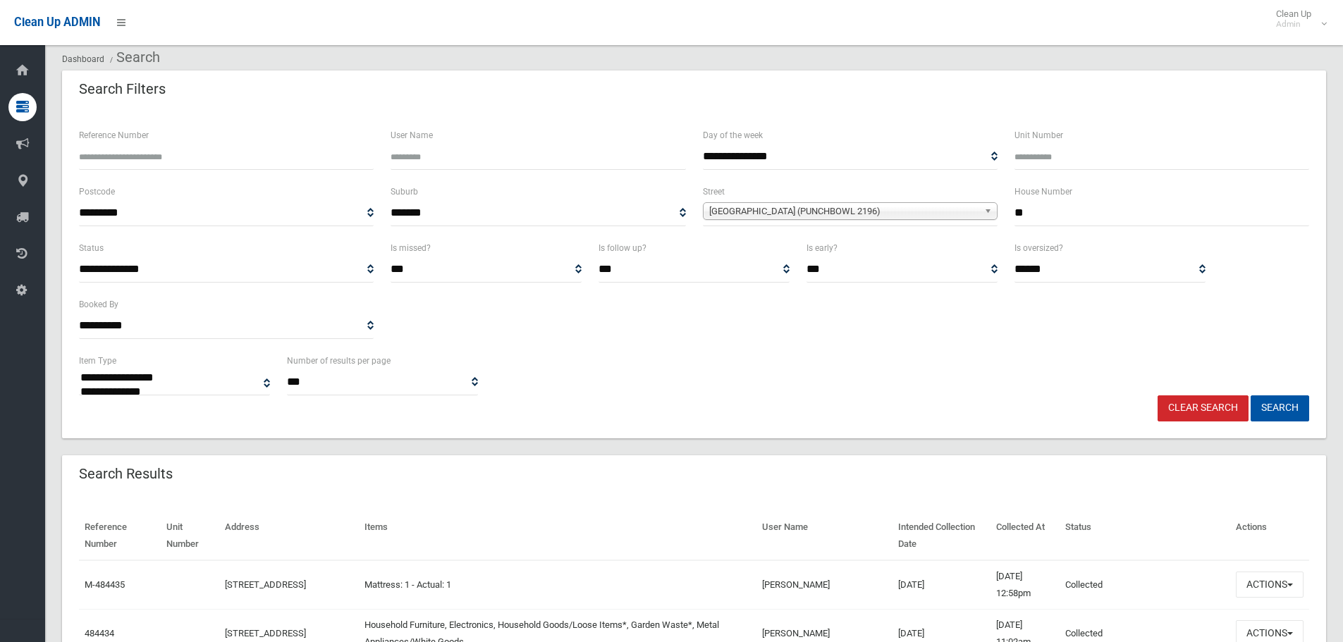
scroll to position [282, 0]
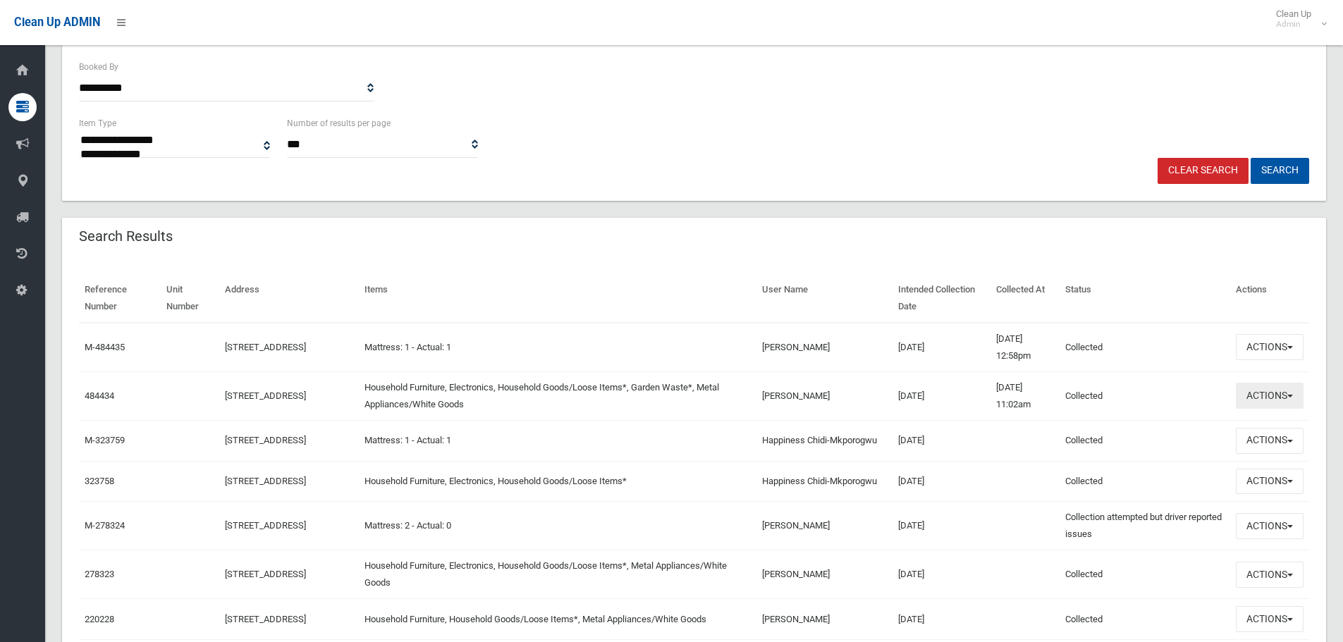
click at [1256, 396] on button "Actions" at bounding box center [1270, 396] width 68 height 26
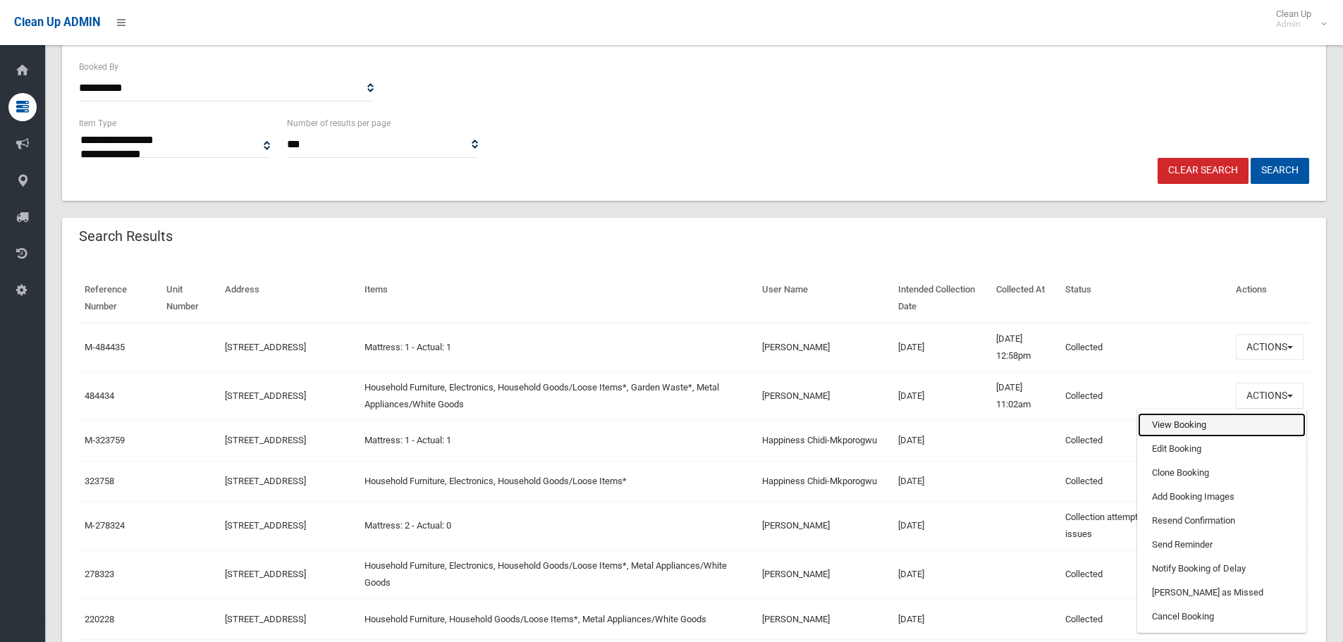
click at [1183, 420] on link "View Booking" at bounding box center [1222, 425] width 168 height 24
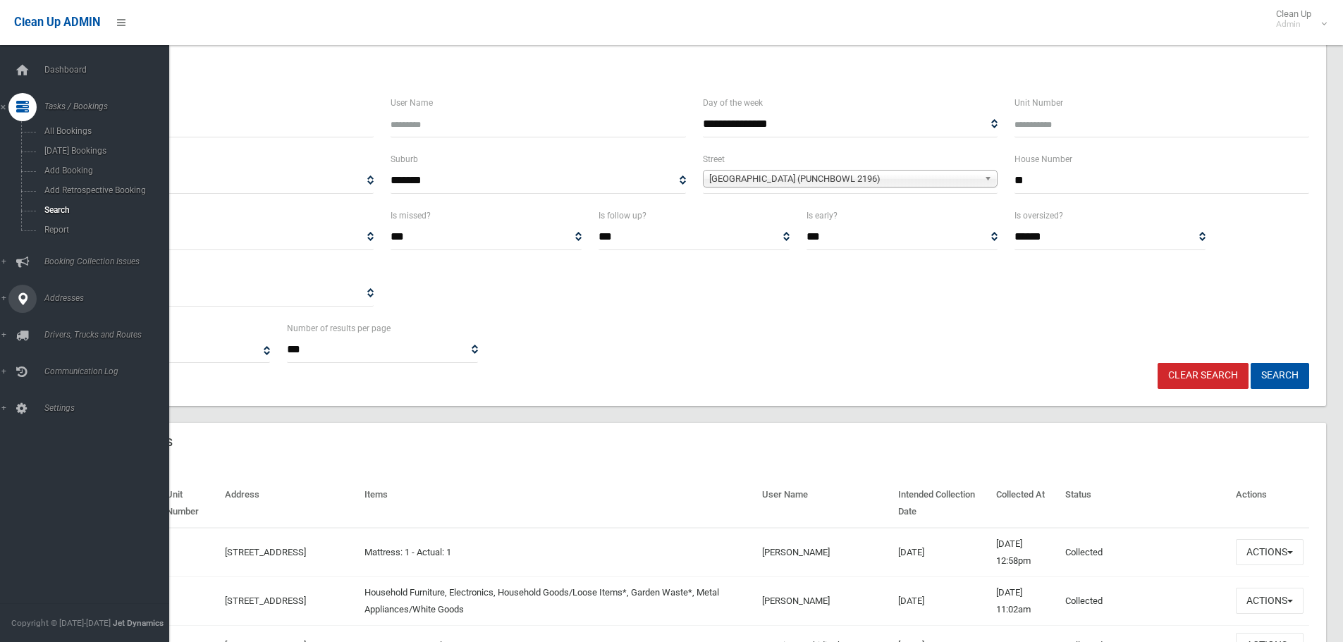
scroll to position [71, 0]
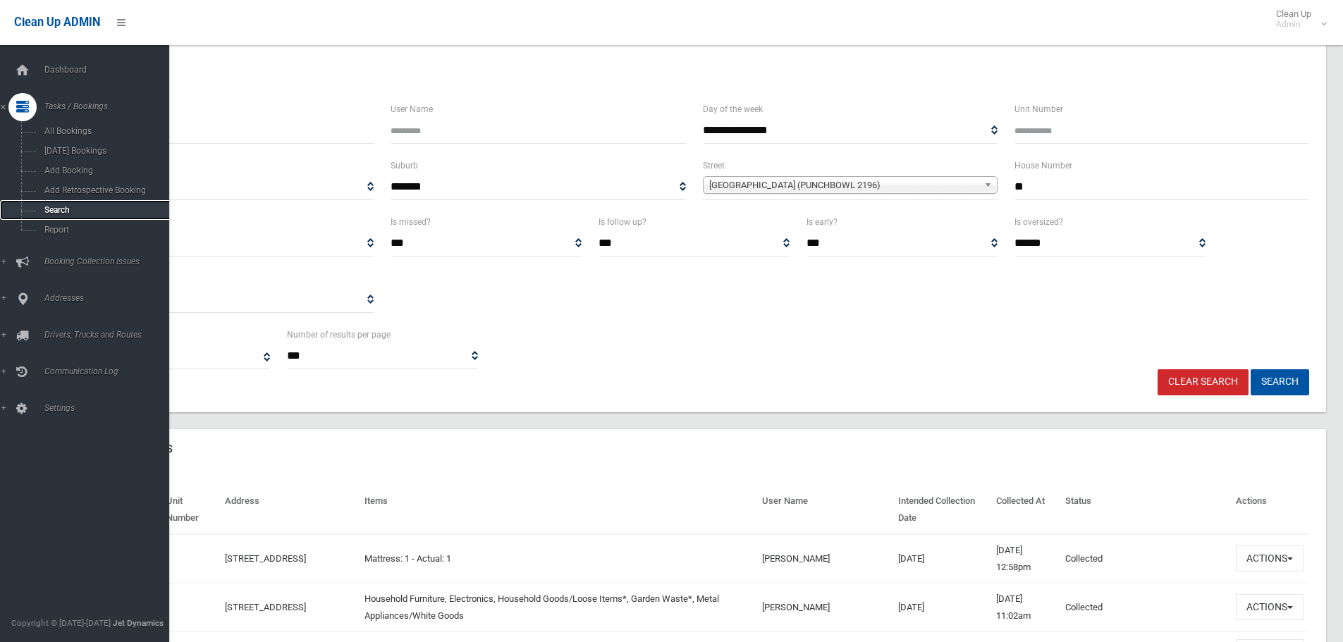
click at [56, 207] on span "Search" at bounding box center [104, 210] width 128 height 10
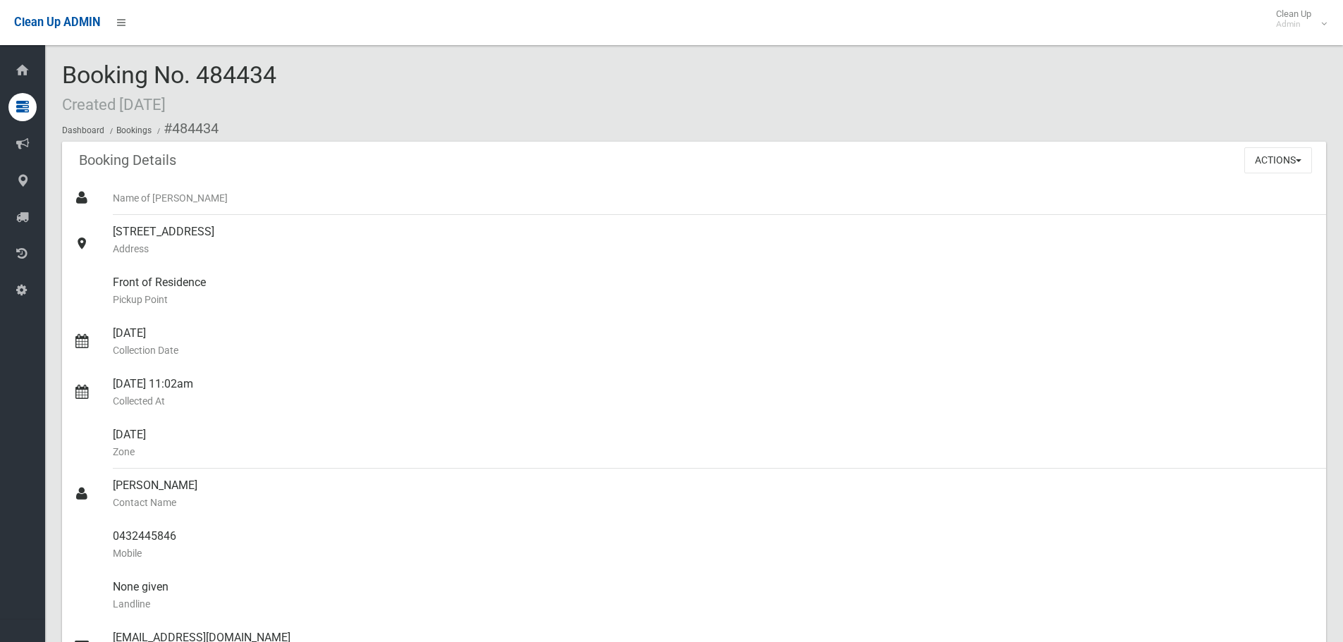
scroll to position [423, 0]
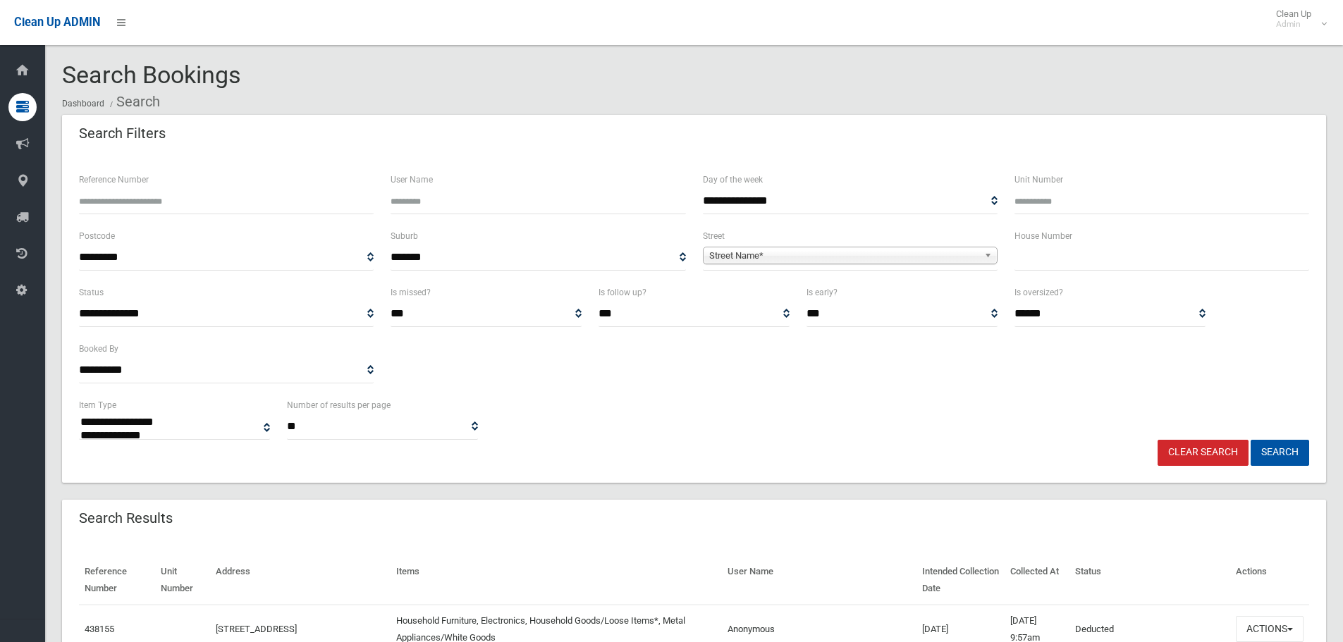
select select
type input "**"
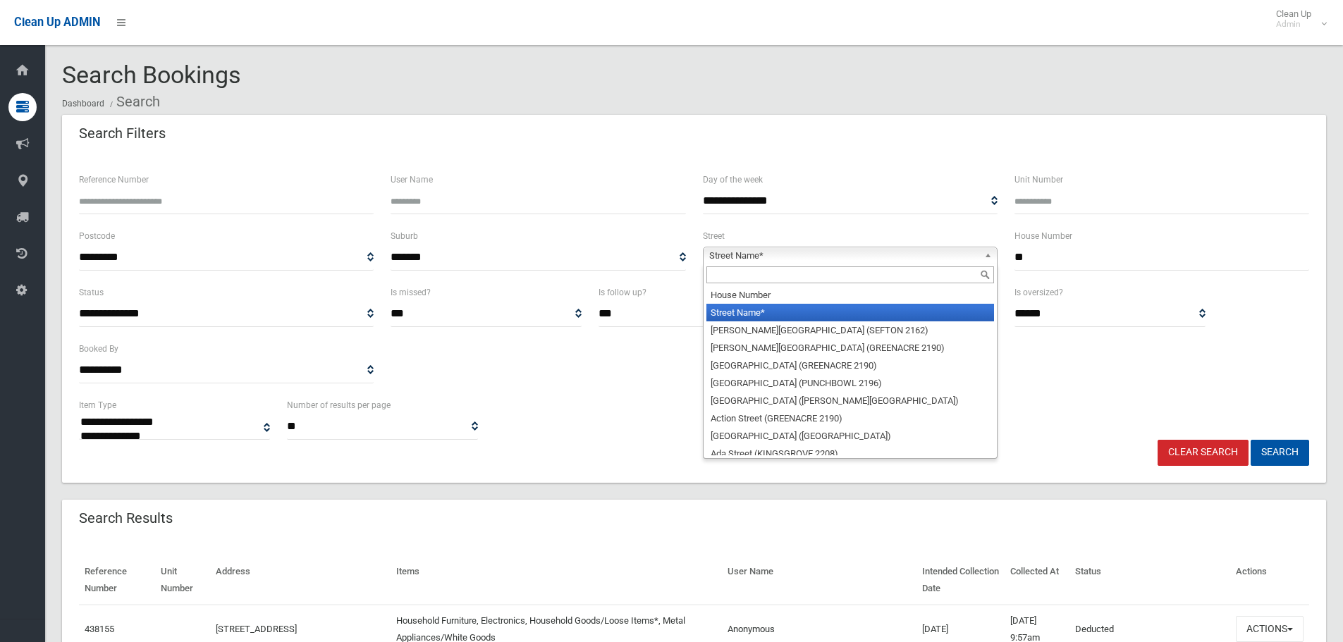
click at [884, 257] on span "Street Name*" at bounding box center [843, 255] width 269 height 17
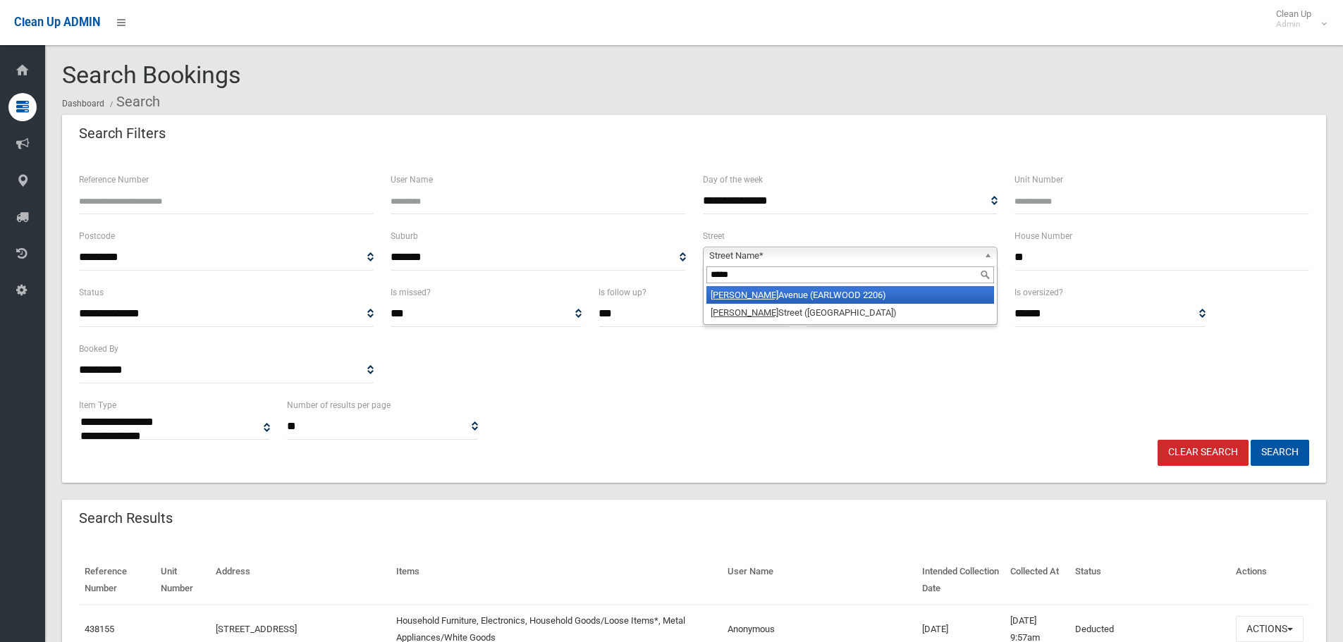
type input "*****"
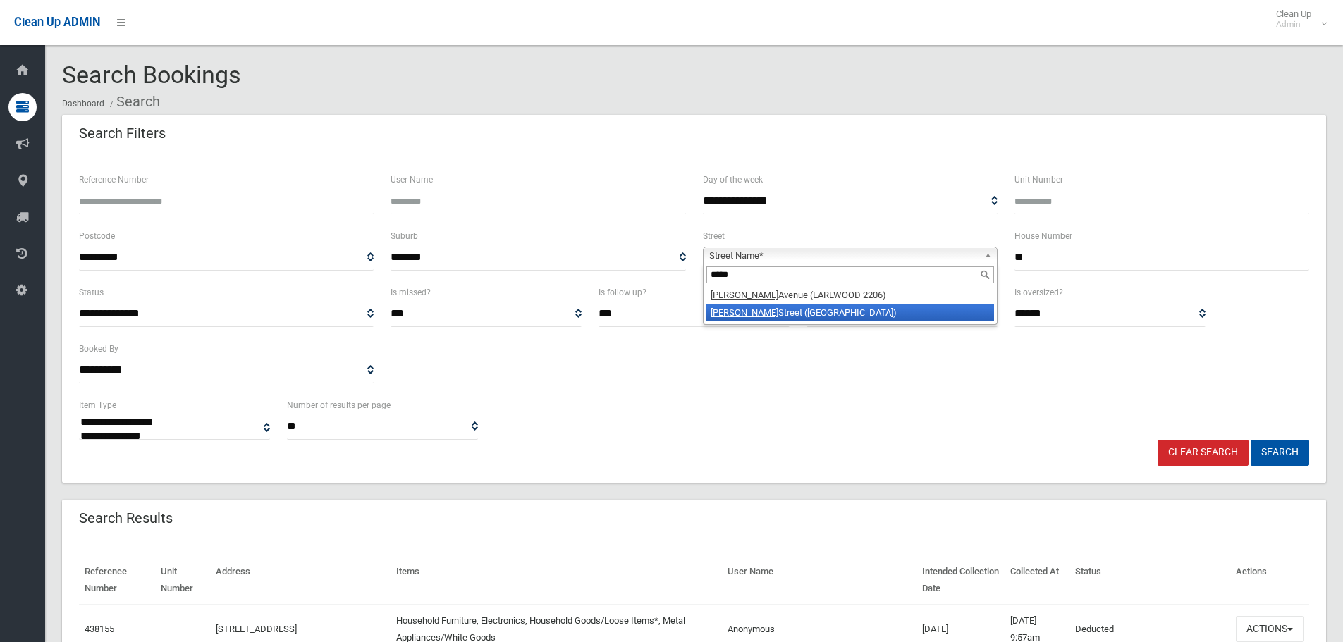
click at [817, 308] on ul "Doris Avenue (EARLWOOD 2206) Doris Street (PICNIC POINT 2213)" at bounding box center [849, 303] width 290 height 35
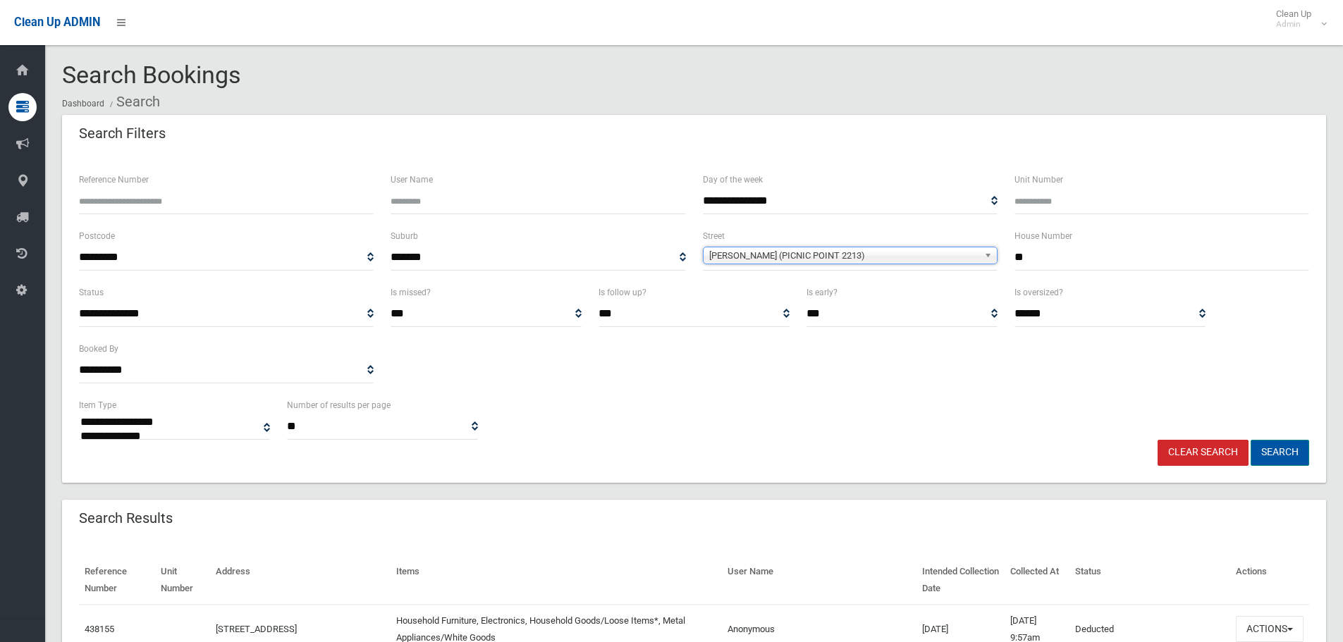
click at [1284, 447] on button "Search" at bounding box center [1280, 453] width 59 height 26
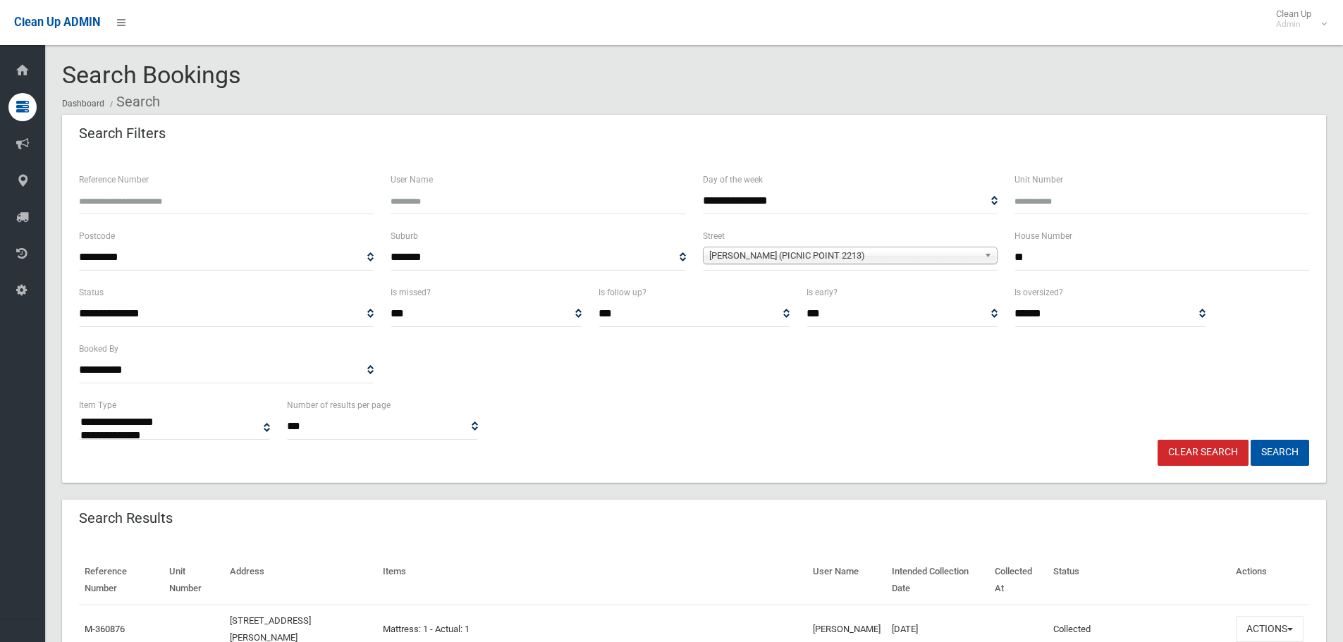
select select
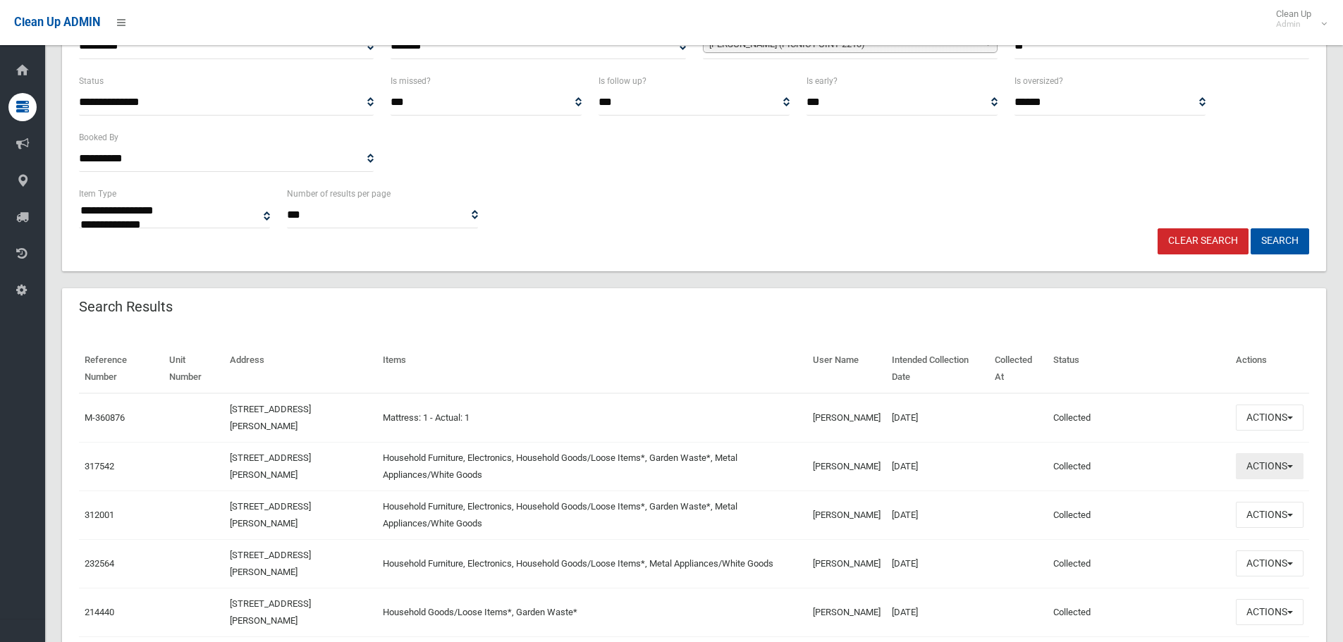
click at [1285, 476] on button "Actions" at bounding box center [1270, 466] width 68 height 26
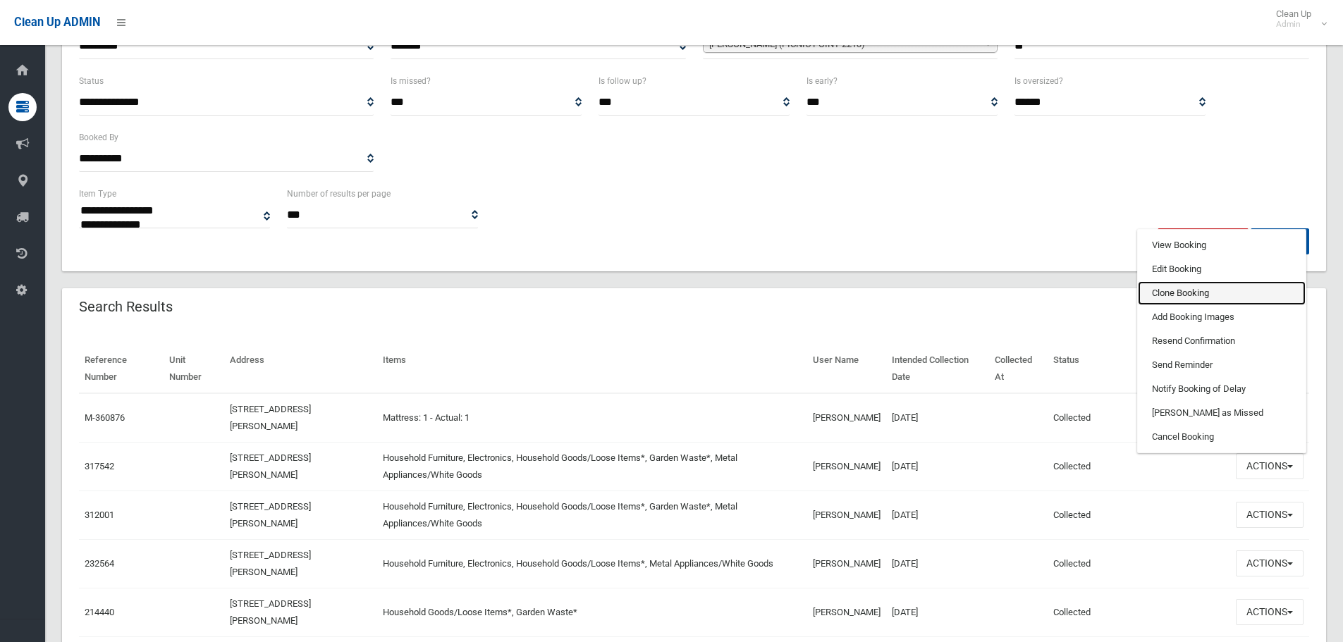
click at [1216, 283] on link "Clone Booking" at bounding box center [1222, 293] width 168 height 24
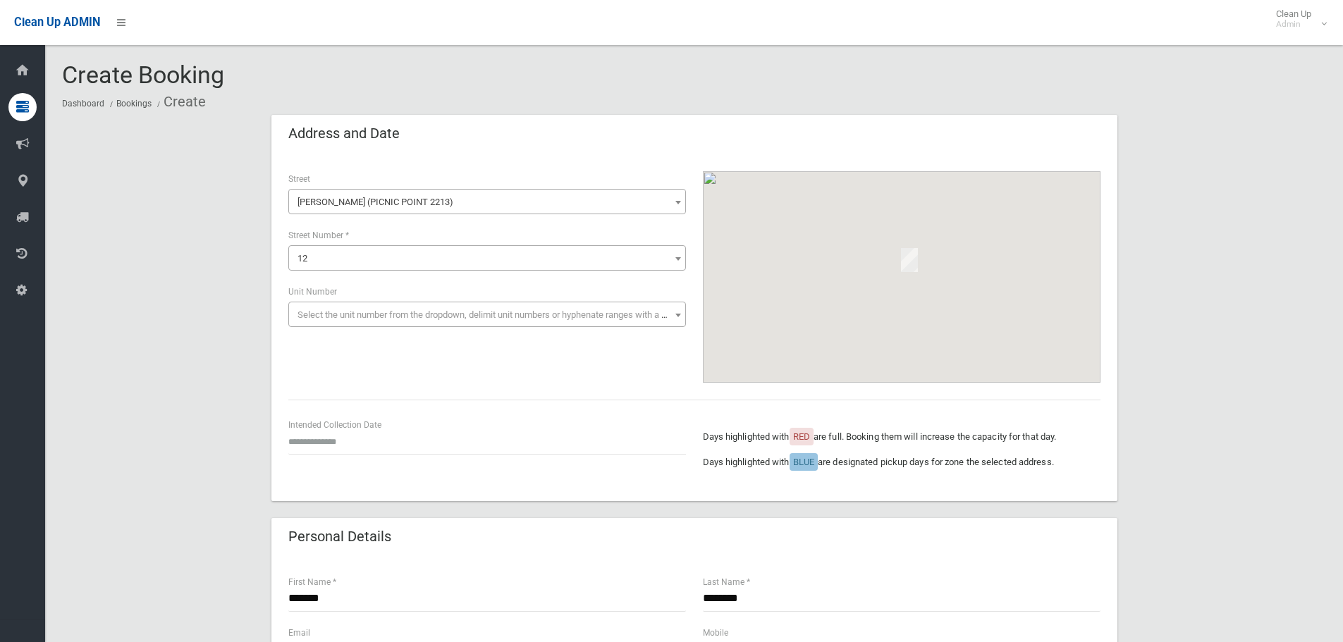
click at [350, 437] on input "text" at bounding box center [487, 442] width 398 height 26
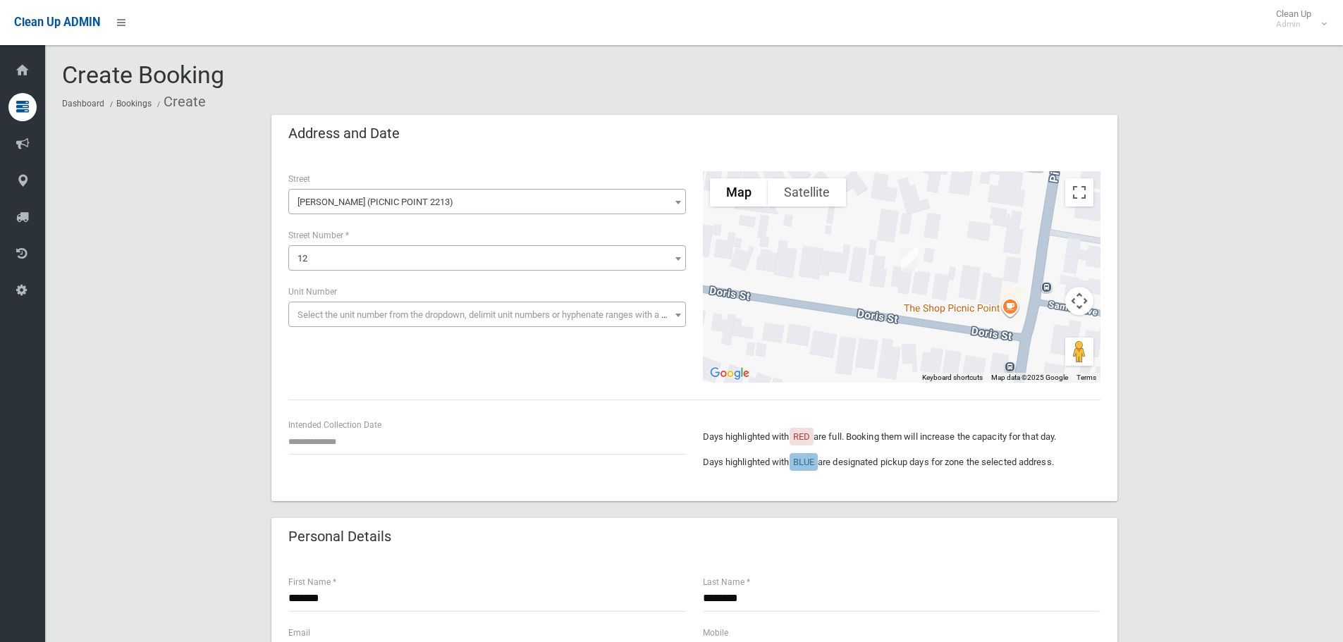
click at [318, 424] on div "Intended Collection Date" at bounding box center [487, 435] width 398 height 37
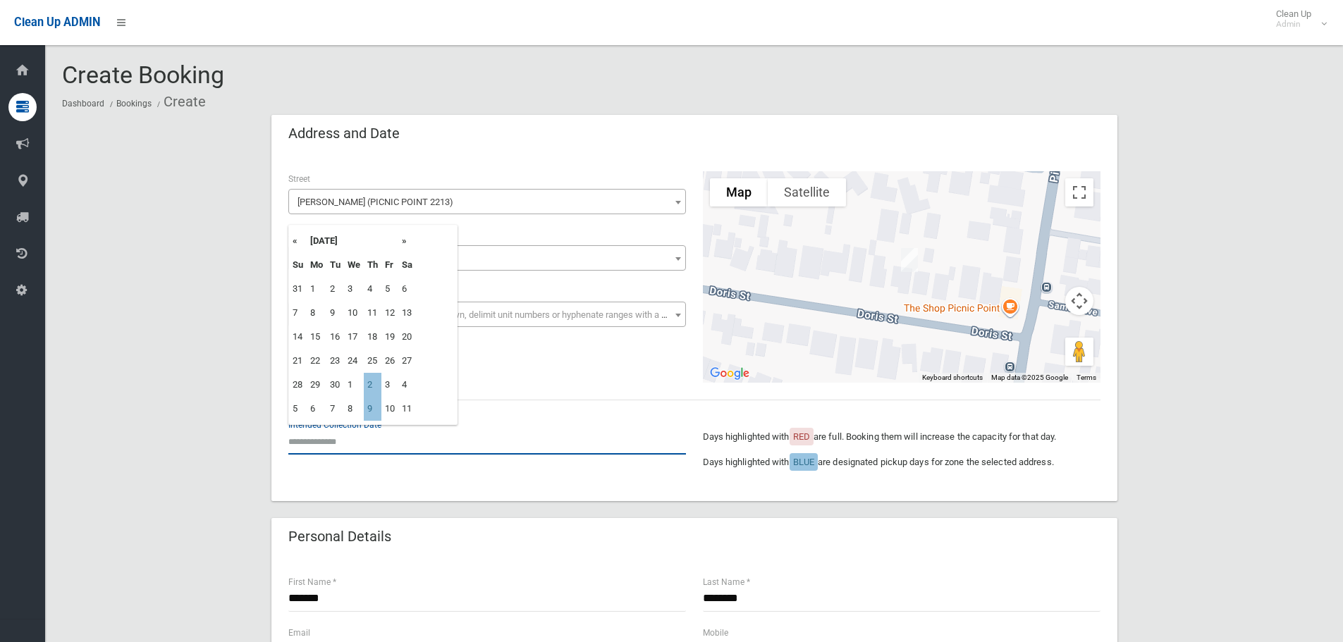
click at [331, 446] on input "text" at bounding box center [487, 442] width 398 height 26
click at [405, 241] on th "»" at bounding box center [407, 241] width 18 height 24
click at [367, 282] on td "2" at bounding box center [373, 289] width 18 height 24
type input "**********"
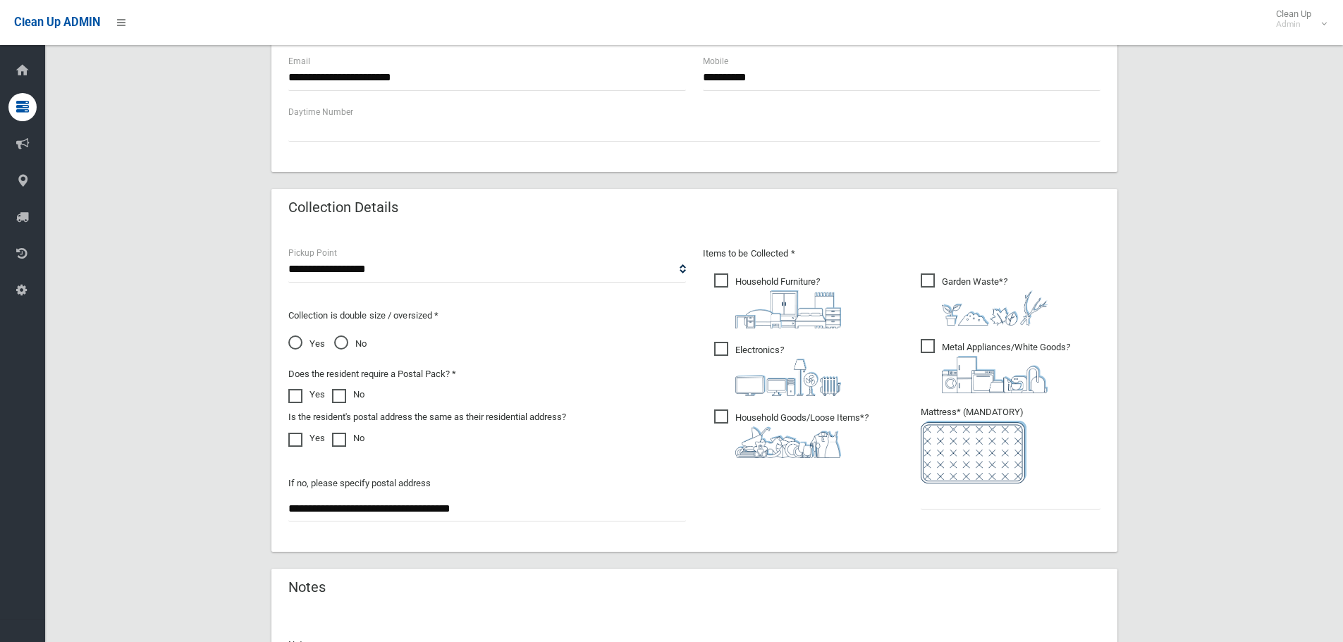
scroll to position [635, 0]
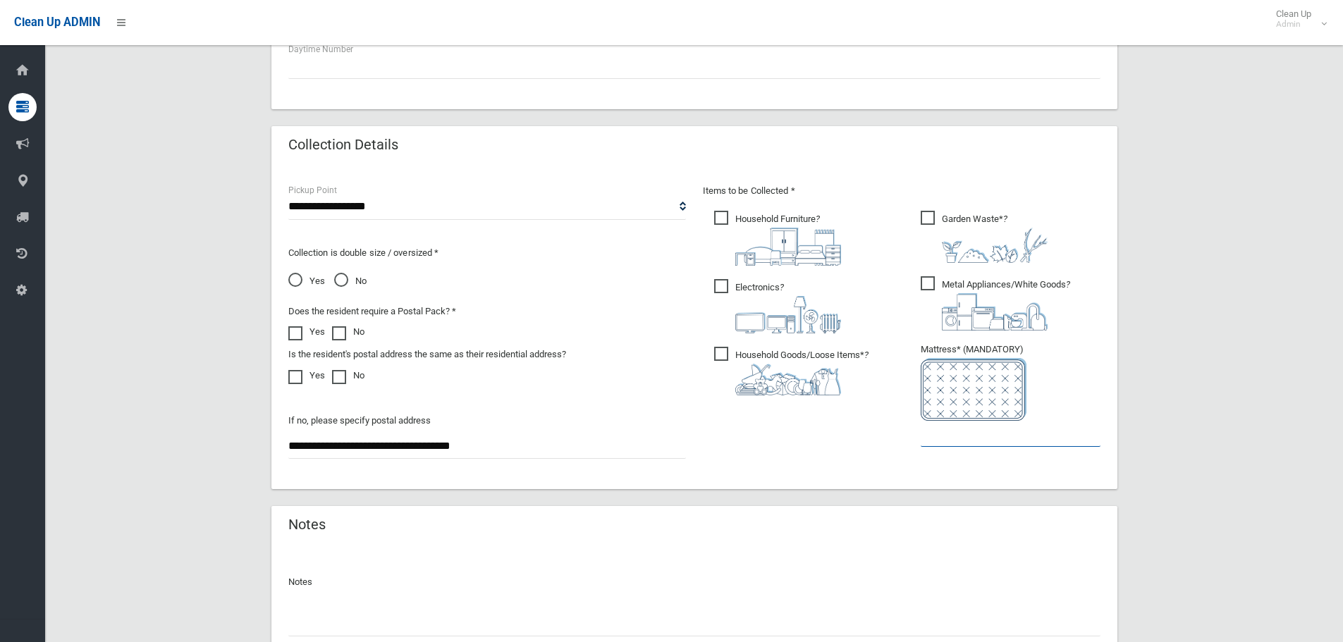
click at [971, 436] on input "text" at bounding box center [1011, 434] width 180 height 26
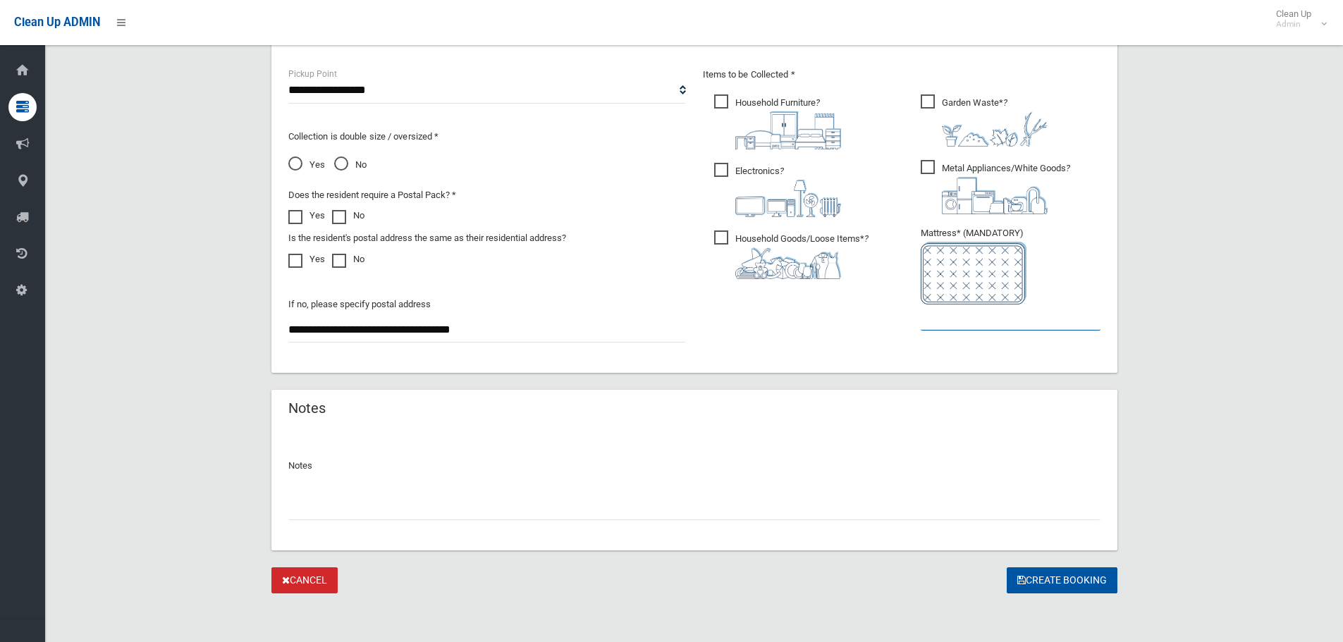
scroll to position [753, 0]
click at [1063, 575] on button "Create Booking" at bounding box center [1062, 578] width 111 height 26
click at [972, 323] on input "text" at bounding box center [1011, 315] width 180 height 26
type input "*"
click at [1051, 578] on button "Create Booking" at bounding box center [1062, 578] width 111 height 26
